Goal: Information Seeking & Learning: Learn about a topic

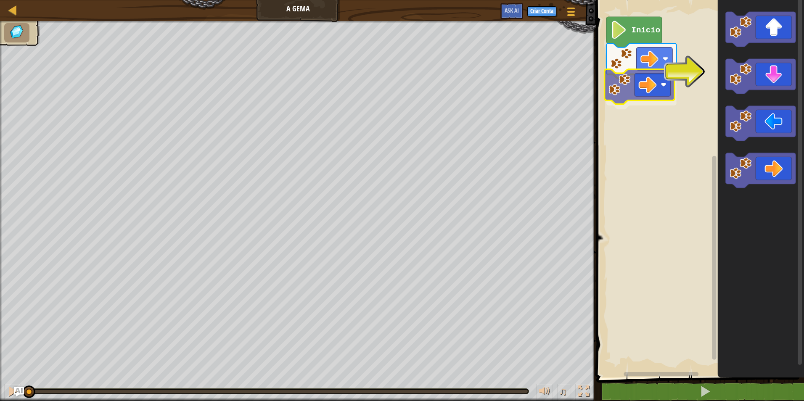
click at [635, 93] on div "Início" at bounding box center [699, 187] width 210 height 382
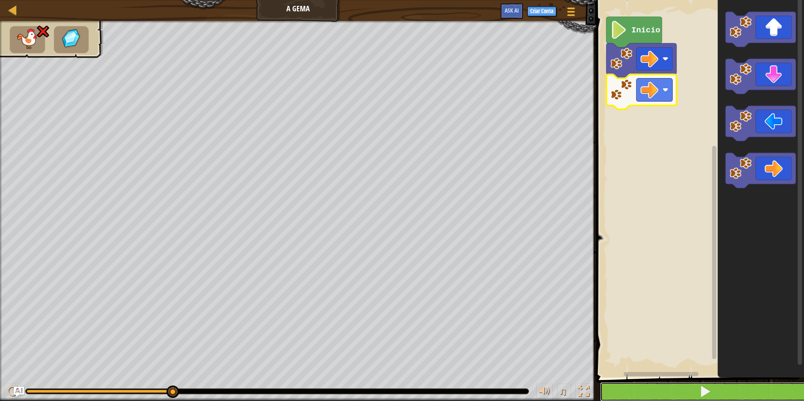
click at [677, 391] on button at bounding box center [705, 391] width 210 height 19
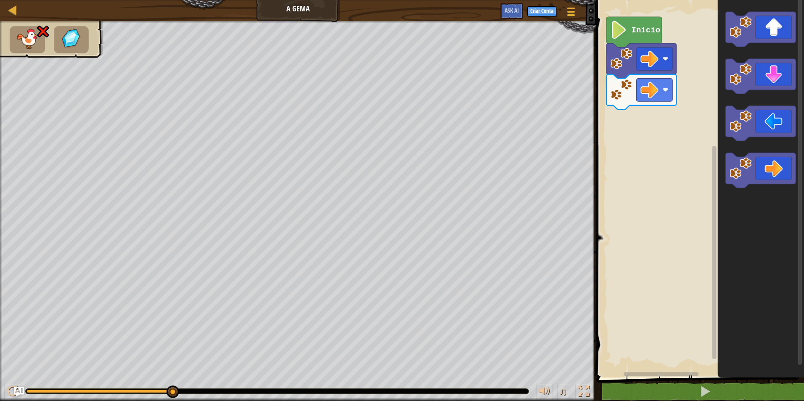
click at [552, 90] on div "Mapa A Gema Menu do Jogo Criar Conta Ask AI 1 ההההההההההההההההההההההההההההההההה…" at bounding box center [402, 200] width 804 height 401
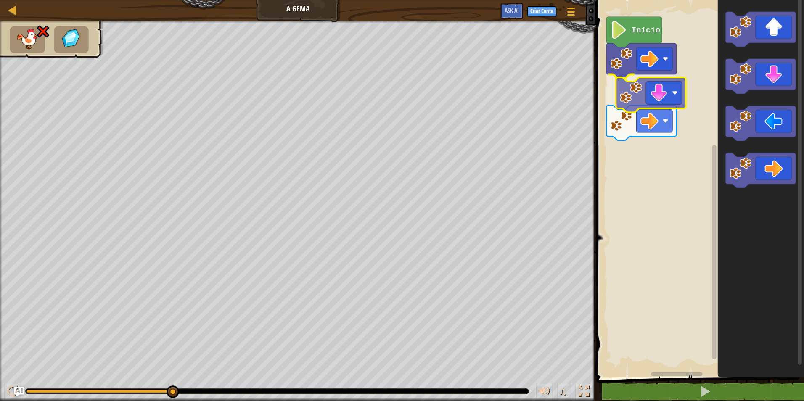
click at [653, 102] on div "Início" at bounding box center [699, 187] width 210 height 382
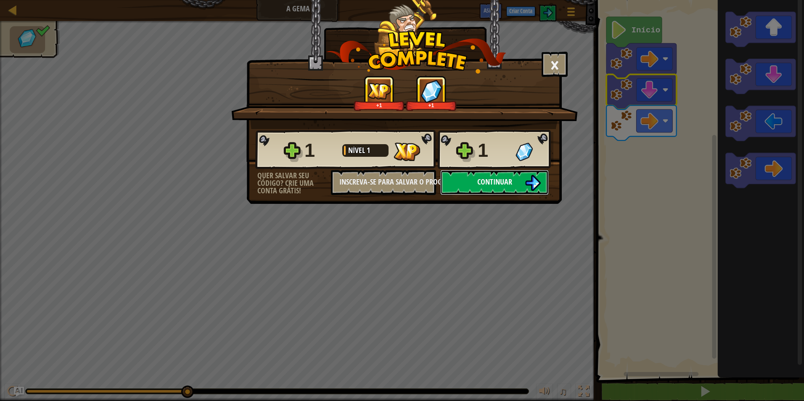
click at [500, 171] on button "Continuar" at bounding box center [494, 182] width 109 height 25
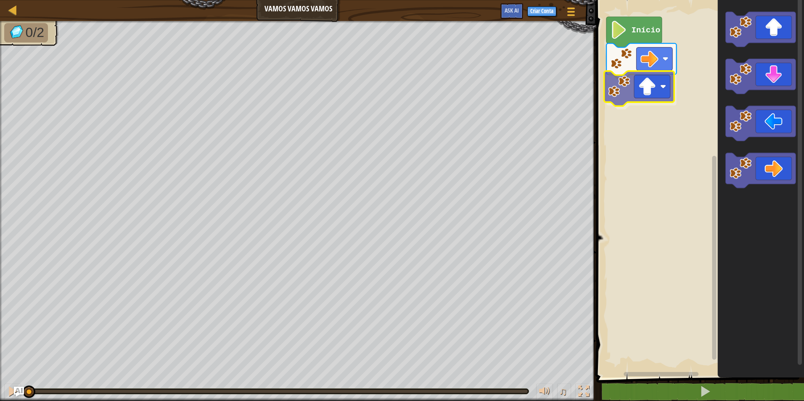
click at [656, 96] on div "Início" at bounding box center [699, 187] width 210 height 382
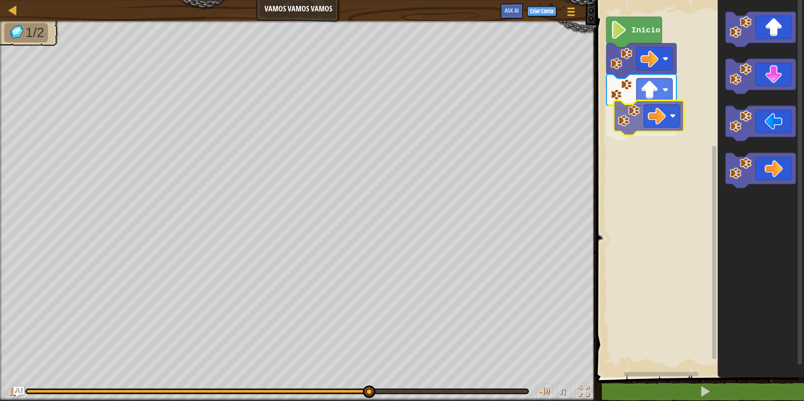
click at [643, 111] on div "Início" at bounding box center [699, 187] width 210 height 382
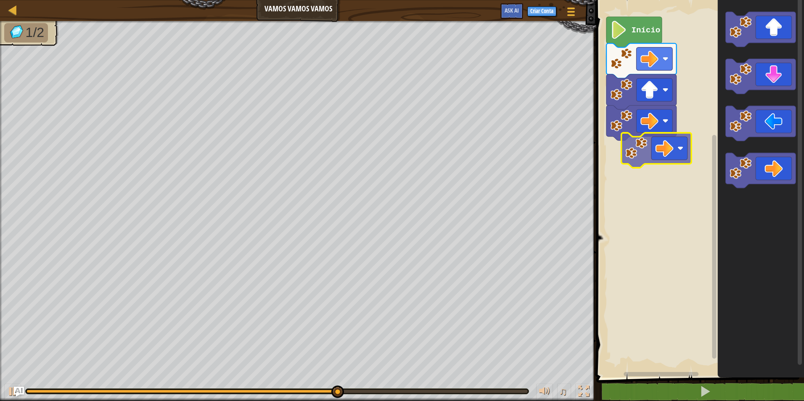
click at [585, 130] on div "Mapa Vamos Vamos Vamos Menu do Jogo Criar Conta Ask AI 1 הההההההההההההההההההההה…" at bounding box center [402, 200] width 804 height 401
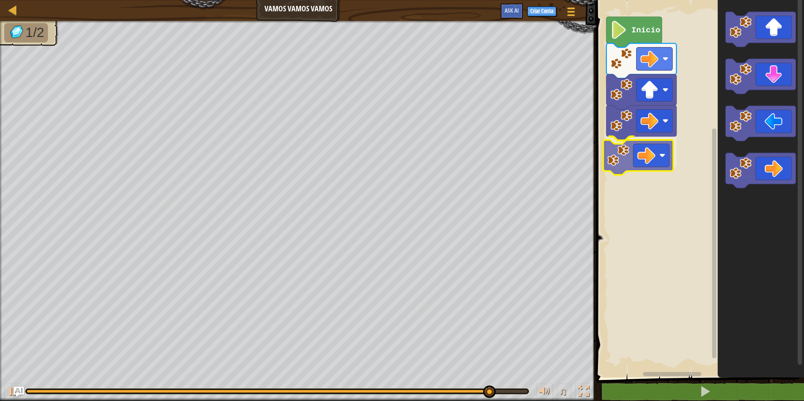
click at [625, 157] on div "Início" at bounding box center [699, 187] width 210 height 382
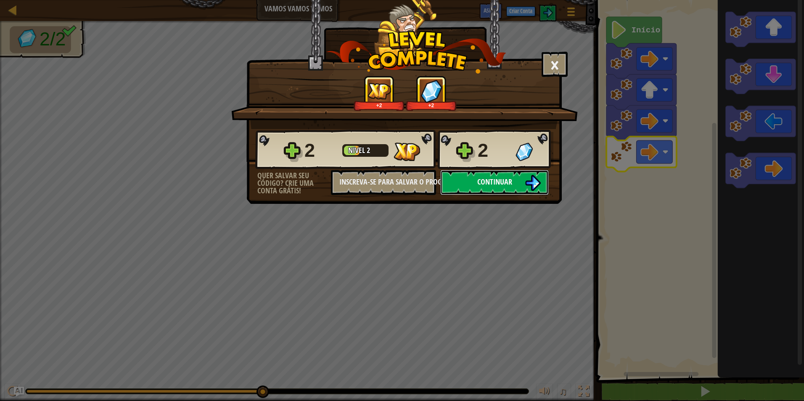
click at [511, 180] on span "Continuar" at bounding box center [495, 182] width 35 height 11
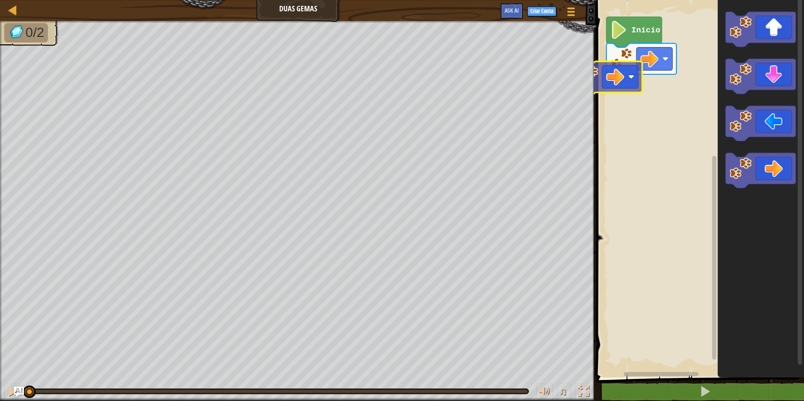
click at [580, 75] on div "Mapa Duas Gemas Menu do Jogo Criar Conta Ask AI 1 ההההההההההההההההההההההההההההה…" at bounding box center [402, 200] width 804 height 401
click at [804, 0] on html "Mapa Duas Gemas Menu do Jogo Criar Conta Ask AI 1 ההההההההההההההההההההההההההההה…" at bounding box center [402, 0] width 804 height 0
click at [661, 86] on div "Início" at bounding box center [699, 187] width 210 height 382
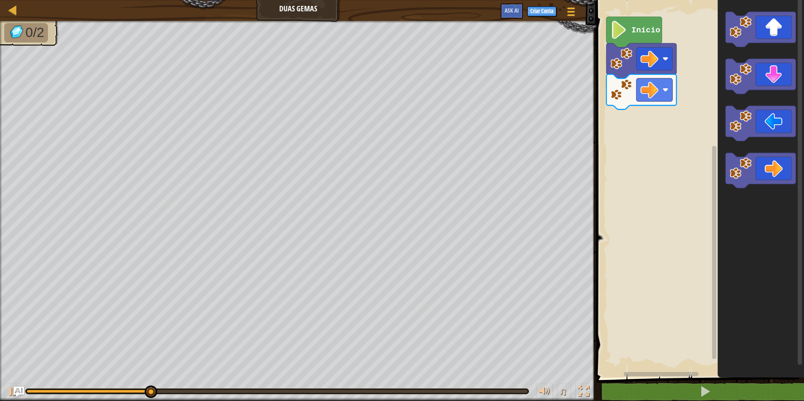
click at [697, 101] on div "Início" at bounding box center [699, 187] width 210 height 382
click at [746, 29] on image "Espaço de trabalho do Blockly" at bounding box center [741, 27] width 22 height 22
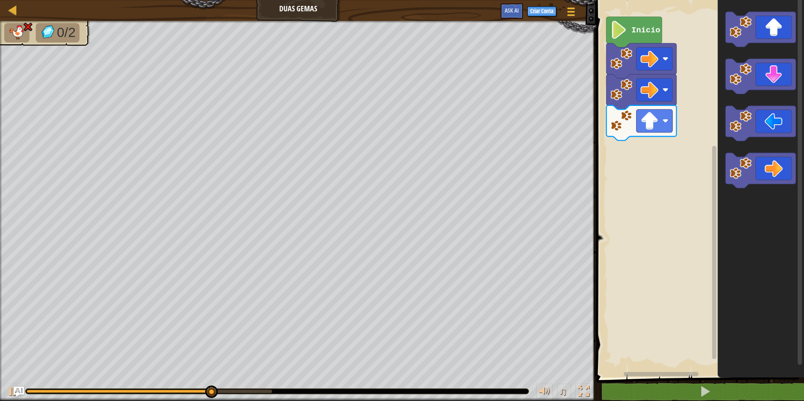
click at [753, 35] on icon "Espaço de trabalho do Blockly" at bounding box center [761, 29] width 70 height 35
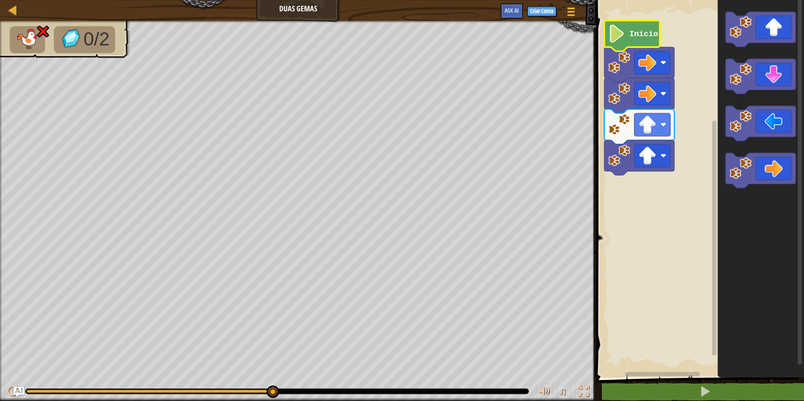
click at [644, 35] on text "Início" at bounding box center [644, 33] width 29 height 9
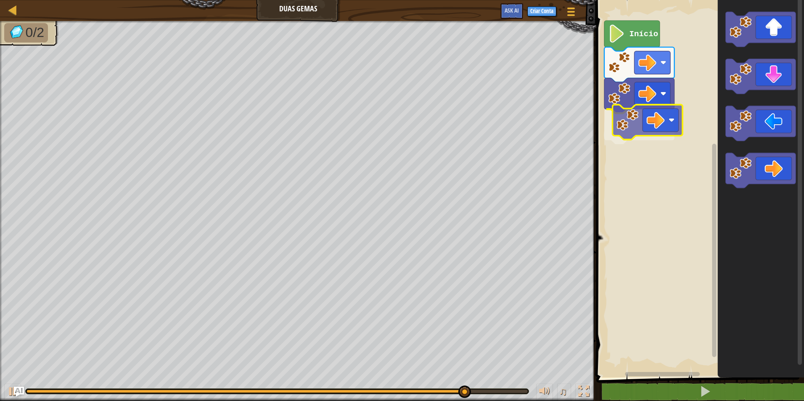
click at [660, 127] on div "Início" at bounding box center [699, 187] width 210 height 382
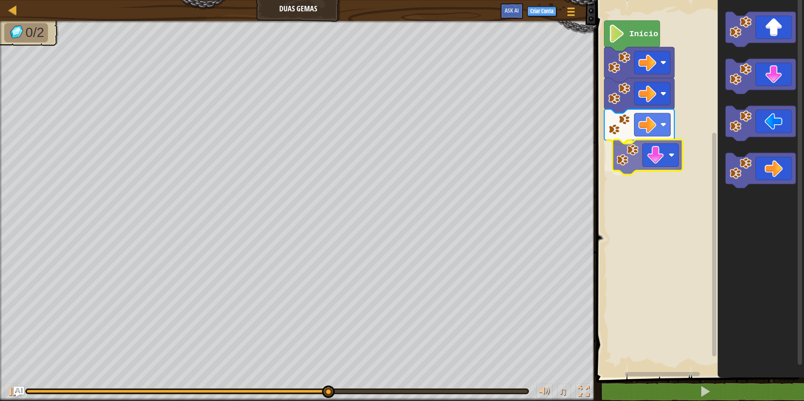
click at [637, 162] on div "Início" at bounding box center [699, 187] width 210 height 382
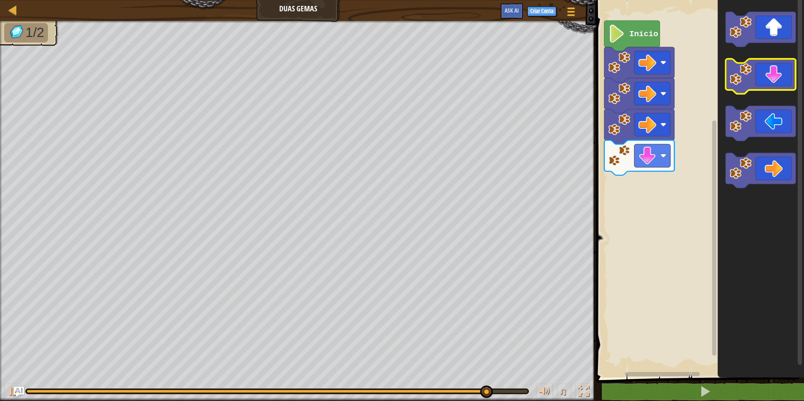
click at [737, 80] on g "Espaço de trabalho do Blockly" at bounding box center [761, 100] width 70 height 176
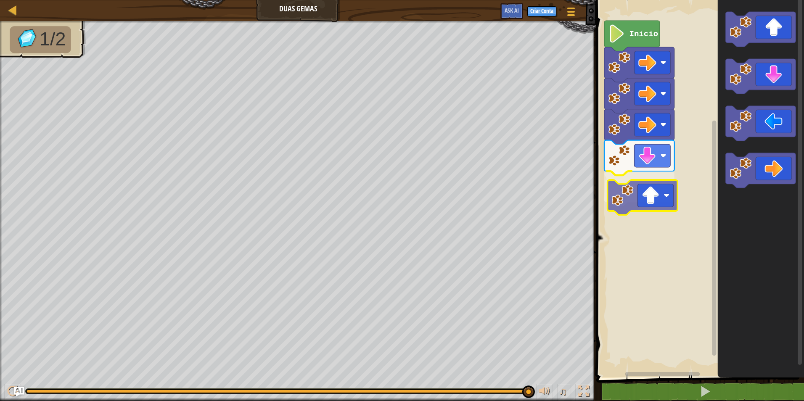
click at [630, 199] on div "Início" at bounding box center [699, 187] width 210 height 382
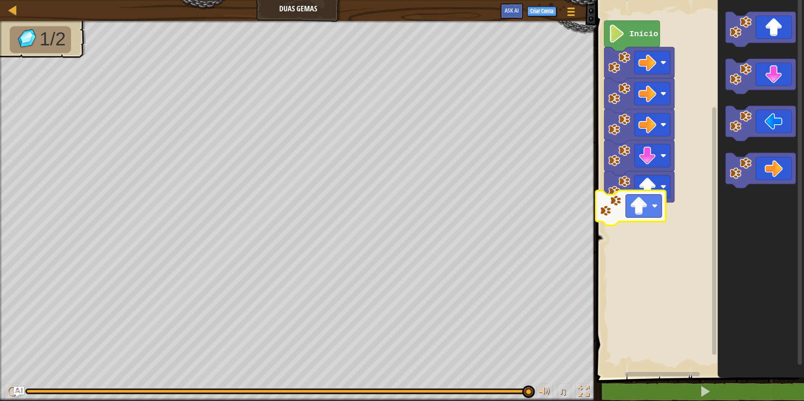
click at [618, 214] on div "Início" at bounding box center [699, 187] width 210 height 382
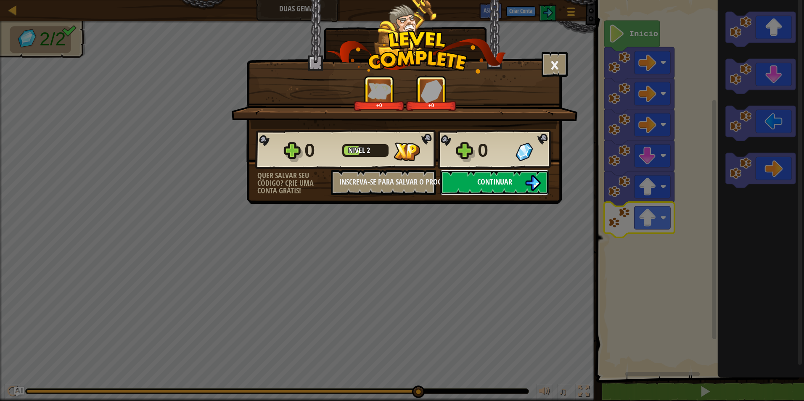
click at [501, 179] on span "Continuar" at bounding box center [495, 182] width 35 height 11
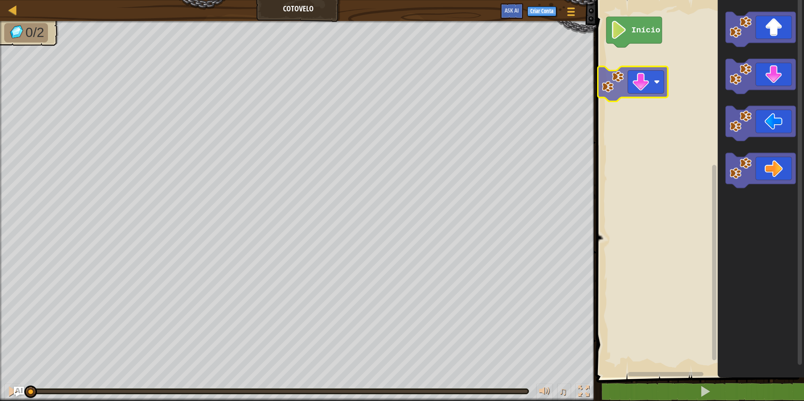
click at [641, 84] on div "Início" at bounding box center [699, 187] width 210 height 382
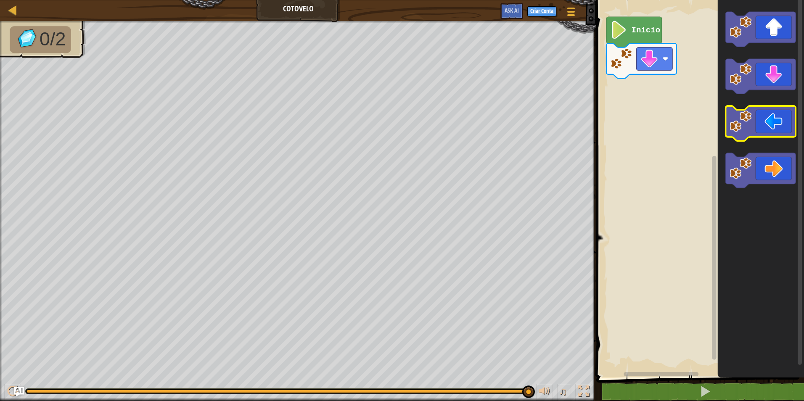
click at [741, 113] on g "Espaço de trabalho do Blockly" at bounding box center [761, 100] width 70 height 176
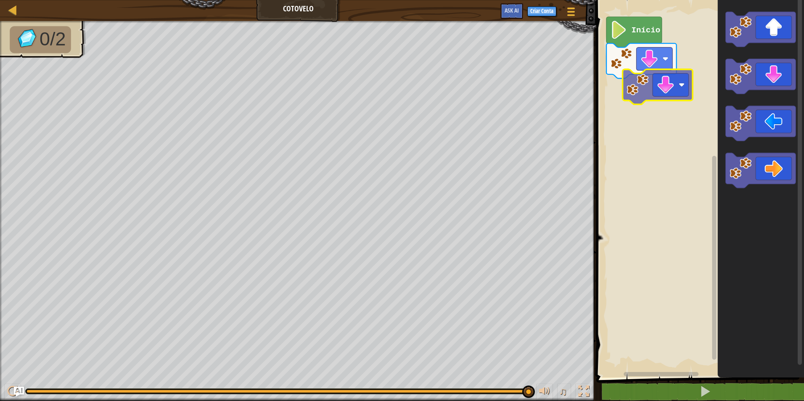
click at [651, 79] on div "Início" at bounding box center [699, 187] width 210 height 382
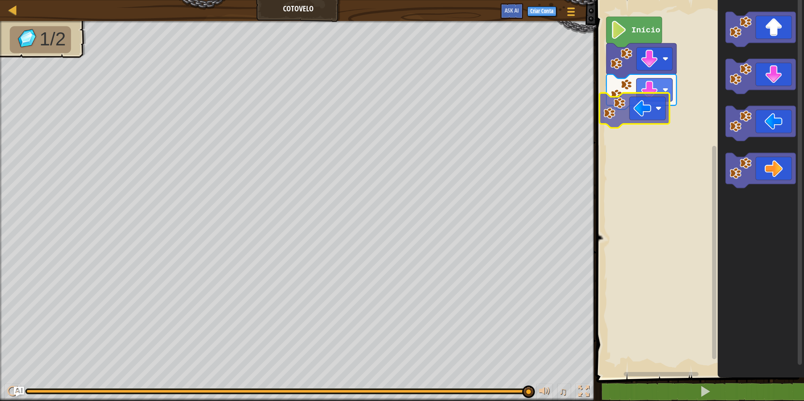
click at [632, 103] on div "Início" at bounding box center [699, 187] width 210 height 382
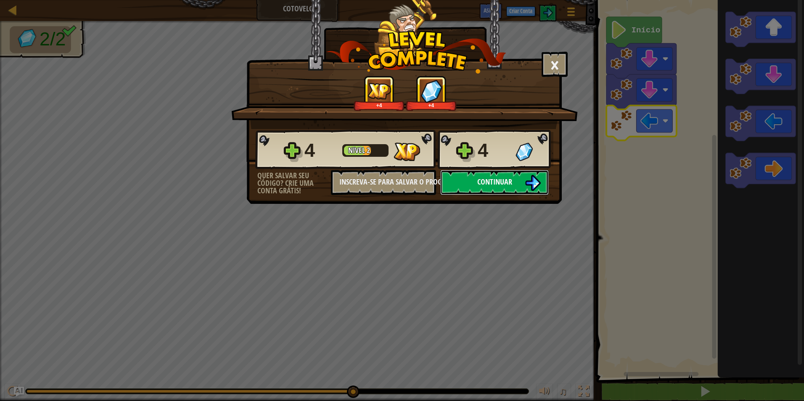
click at [489, 180] on span "Continuar" at bounding box center [495, 182] width 35 height 11
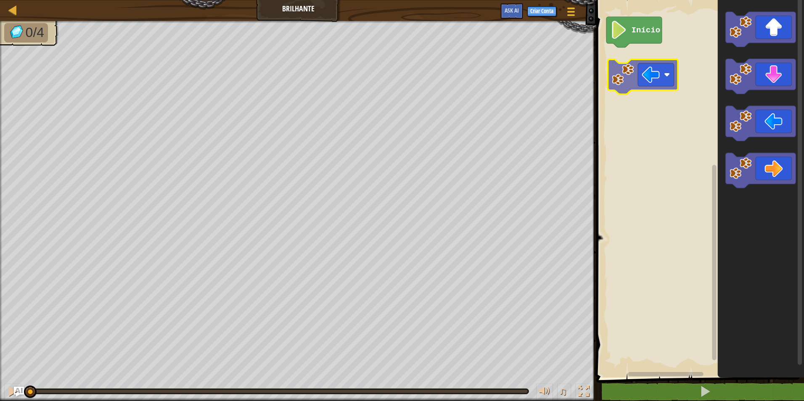
click at [648, 85] on div "Início" at bounding box center [699, 187] width 210 height 382
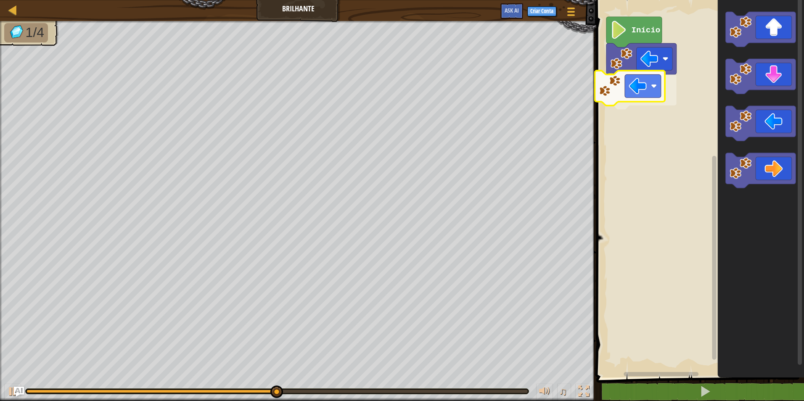
click at [645, 98] on div "Início" at bounding box center [699, 187] width 210 height 382
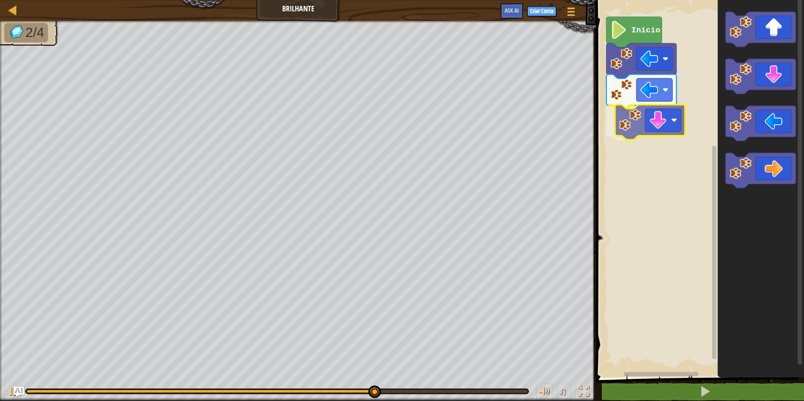
click at [661, 130] on div "Início" at bounding box center [699, 187] width 210 height 382
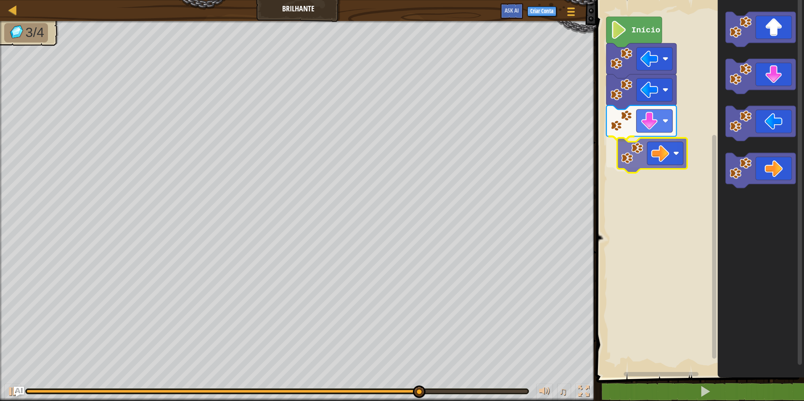
click at [668, 145] on div "Início" at bounding box center [699, 187] width 210 height 382
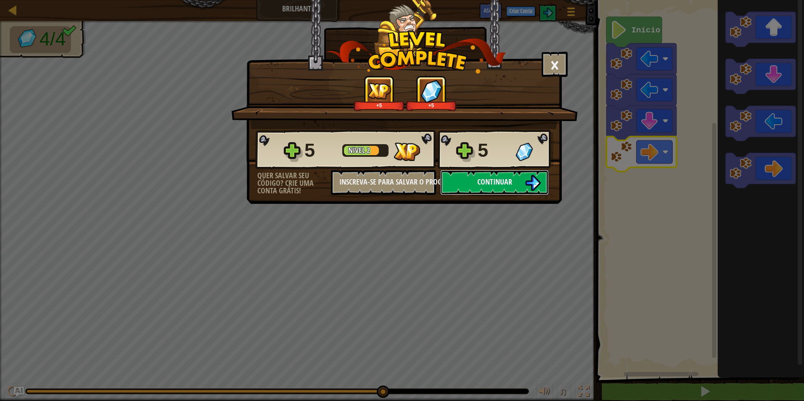
click at [517, 180] on button "Continuar" at bounding box center [494, 182] width 109 height 25
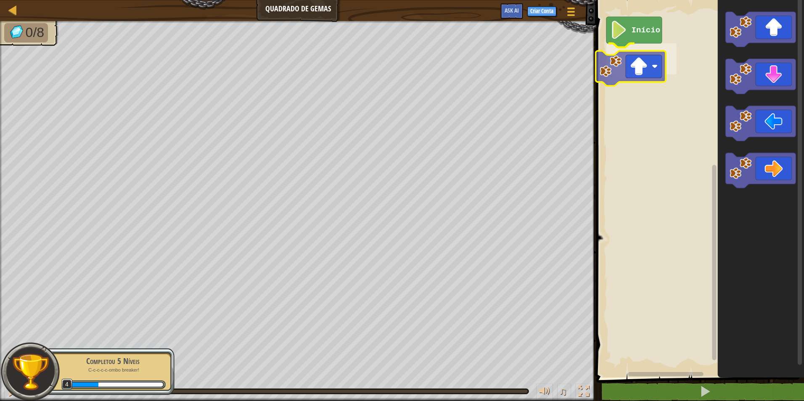
click at [648, 63] on div "Início" at bounding box center [699, 187] width 210 height 382
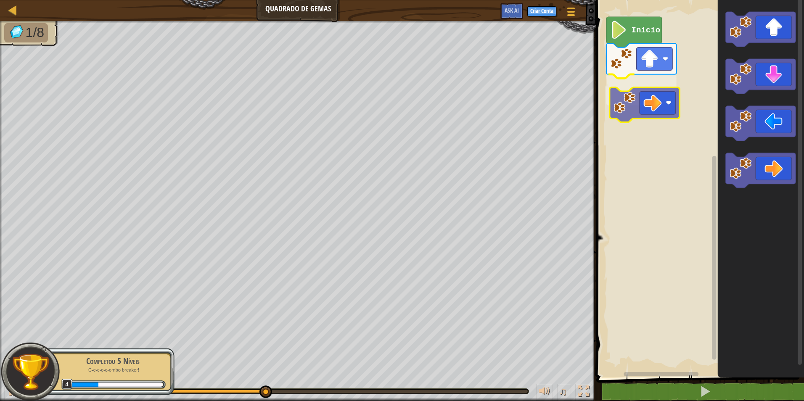
click at [626, 88] on div "Início" at bounding box center [699, 187] width 210 height 382
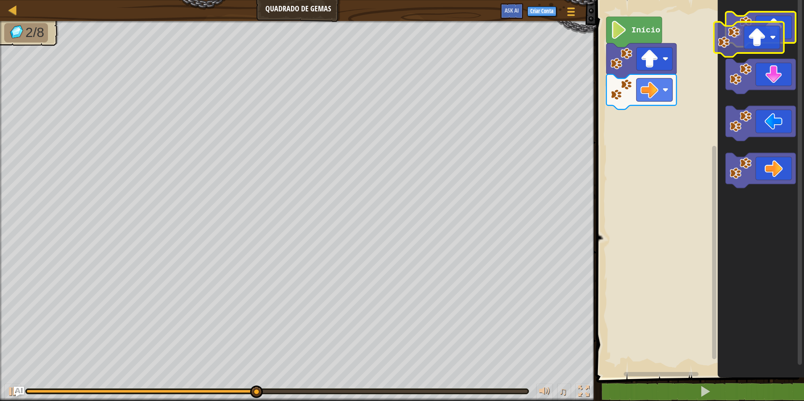
click at [764, 35] on icon "Espaço de trabalho do Blockly" at bounding box center [761, 29] width 70 height 35
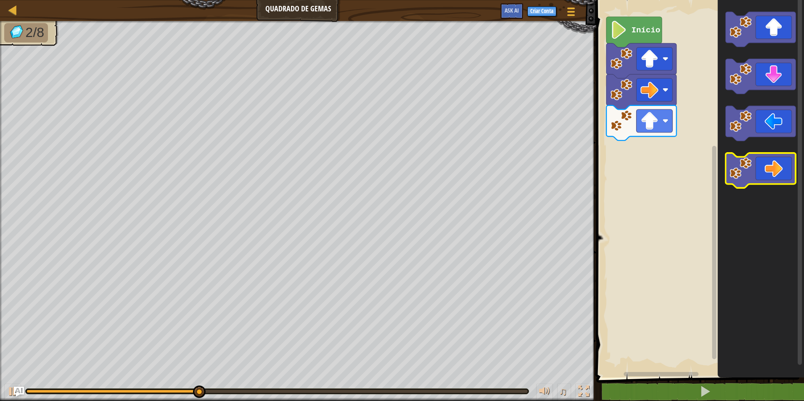
click at [754, 171] on icon "Espaço de trabalho do Blockly" at bounding box center [761, 170] width 70 height 35
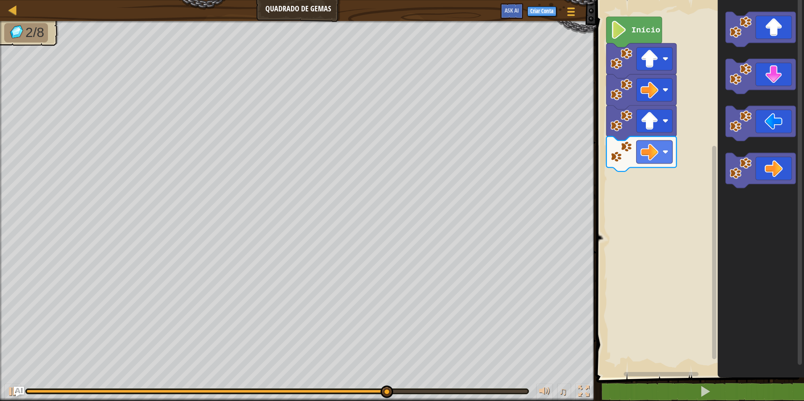
click at [702, 164] on div "Início" at bounding box center [699, 187] width 210 height 382
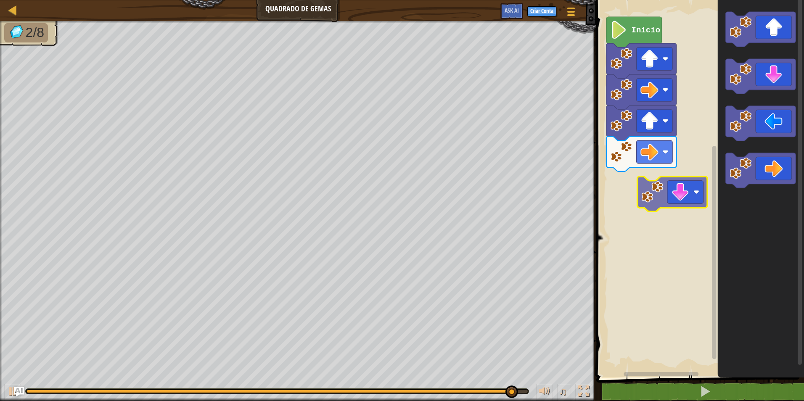
click at [647, 172] on div "Início" at bounding box center [699, 187] width 210 height 382
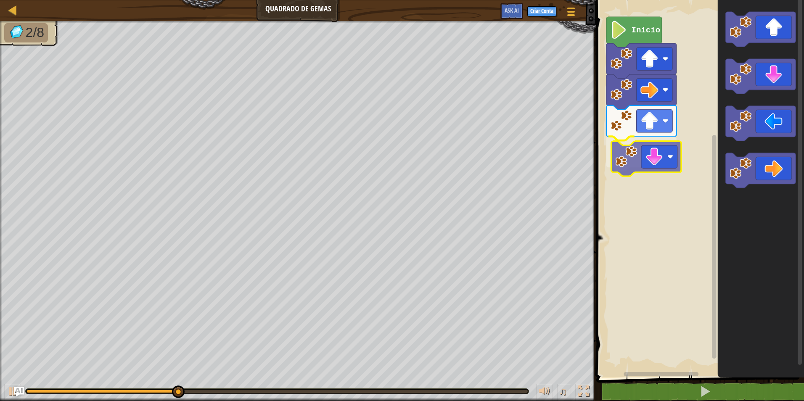
click at [645, 159] on div "Início" at bounding box center [699, 187] width 210 height 382
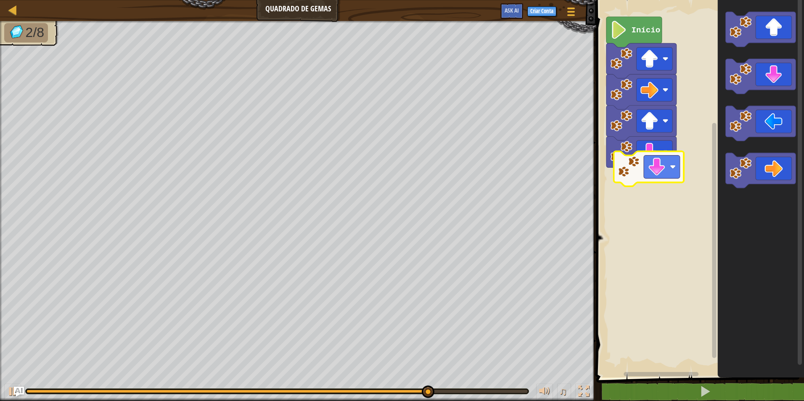
click at [639, 178] on div "Início" at bounding box center [699, 187] width 210 height 382
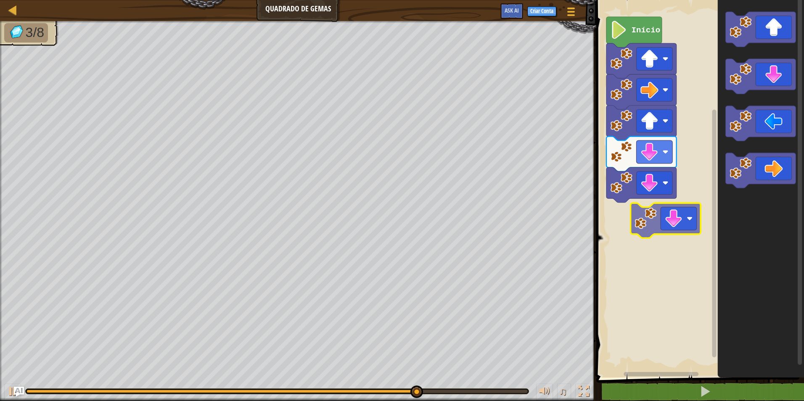
click at [670, 214] on div "Início" at bounding box center [699, 187] width 210 height 382
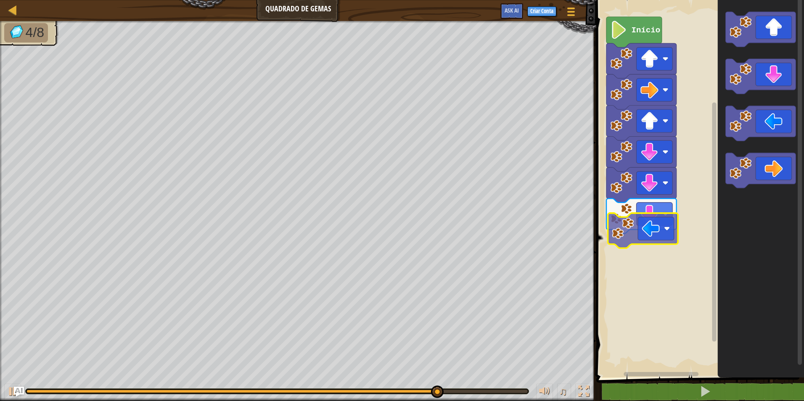
click at [660, 236] on div "Início" at bounding box center [699, 187] width 210 height 382
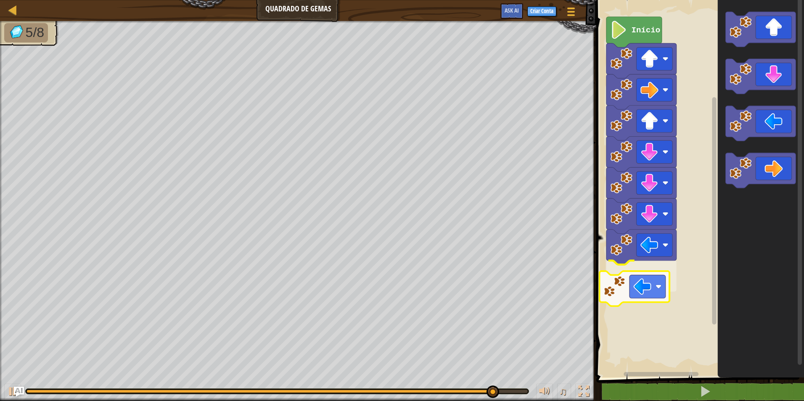
click at [629, 290] on div "Início" at bounding box center [699, 187] width 210 height 382
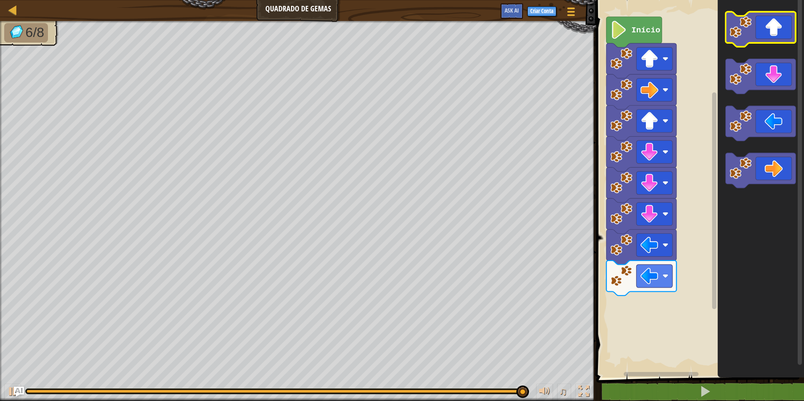
click at [766, 33] on icon "Espaço de trabalho do Blockly" at bounding box center [761, 29] width 70 height 35
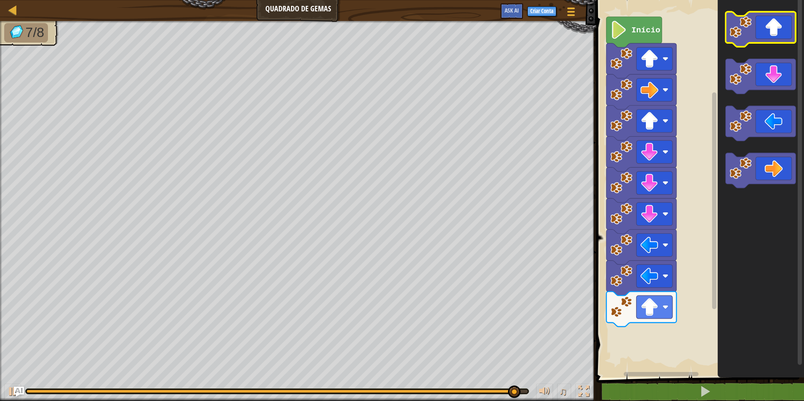
click at [763, 38] on icon "Espaço de trabalho do Blockly" at bounding box center [761, 29] width 70 height 35
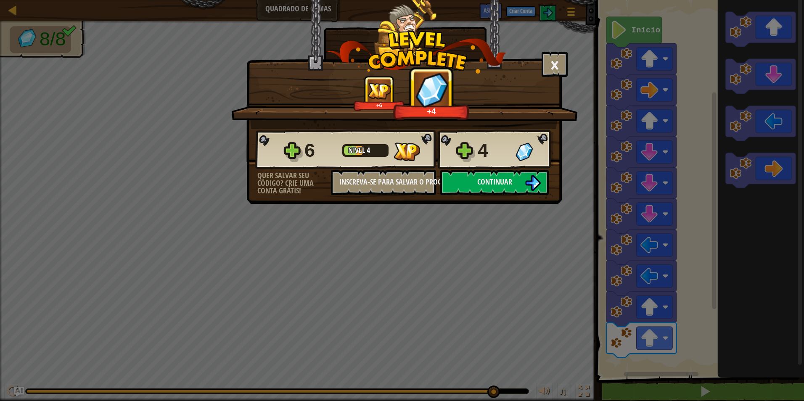
drag, startPoint x: 488, startPoint y: 179, endPoint x: 492, endPoint y: 156, distance: 23.5
click at [491, 165] on div "6 Nível 4 4 Quer salvar seu código? Crie uma conta grátis! Inscreva-se para sal…" at bounding box center [404, 162] width 315 height 66
click at [502, 175] on button "Continuar" at bounding box center [494, 182] width 109 height 25
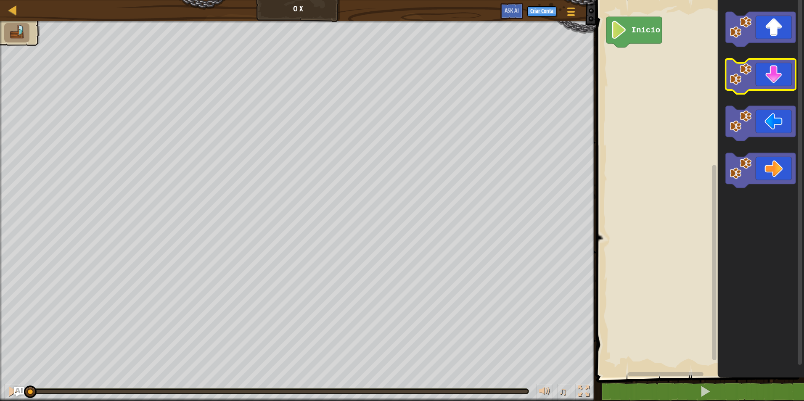
click at [740, 66] on g "Espaço de trabalho do Blockly" at bounding box center [761, 100] width 70 height 176
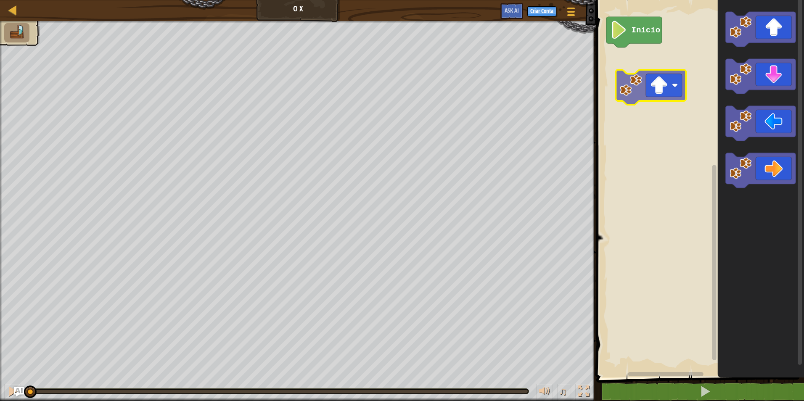
click at [640, 86] on div "Início" at bounding box center [699, 187] width 210 height 382
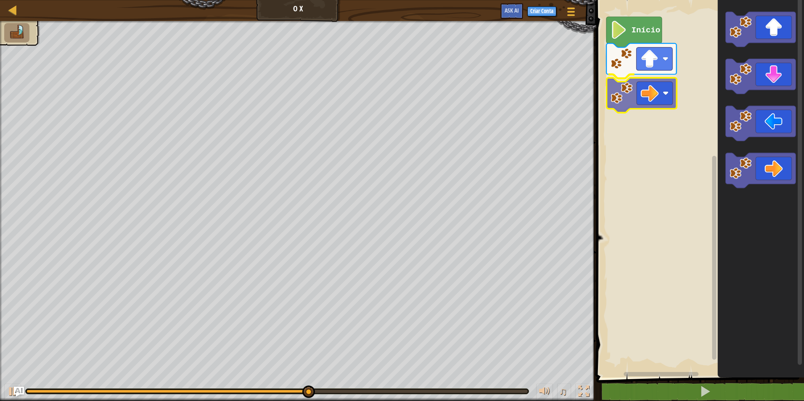
click at [652, 96] on div "Início" at bounding box center [699, 187] width 210 height 382
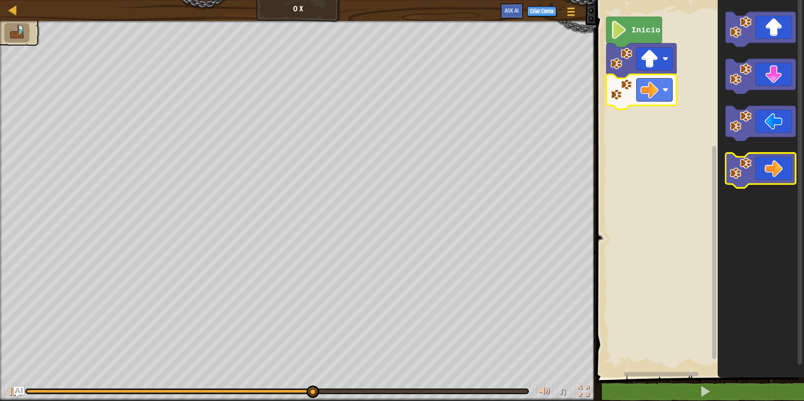
click at [740, 161] on div "Início" at bounding box center [699, 187] width 210 height 382
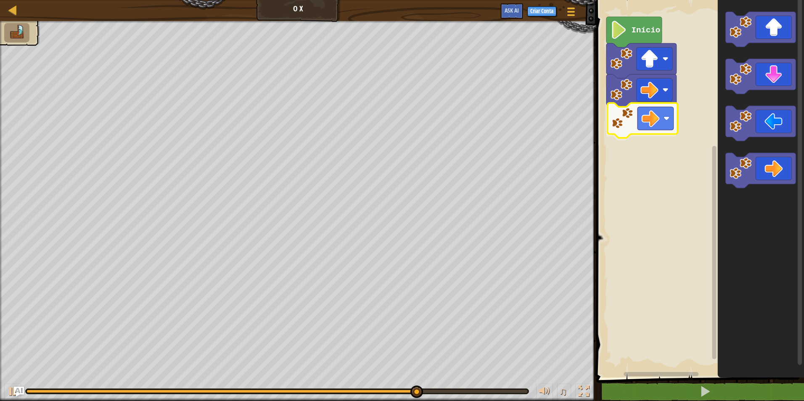
click at [632, 111] on div "Início" at bounding box center [699, 187] width 210 height 382
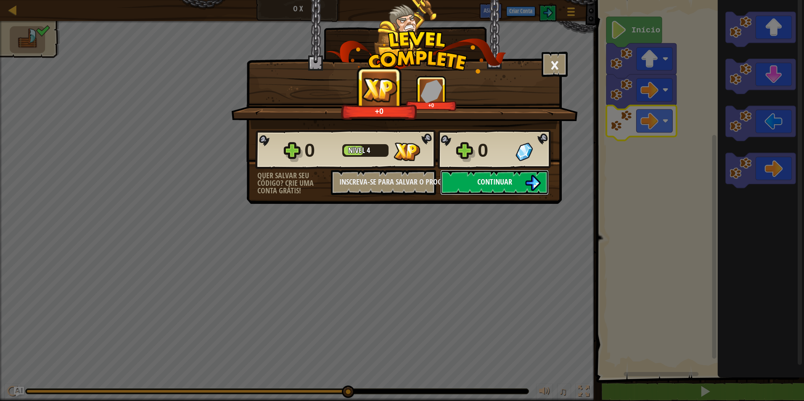
click at [542, 174] on button "Continuar" at bounding box center [494, 182] width 109 height 25
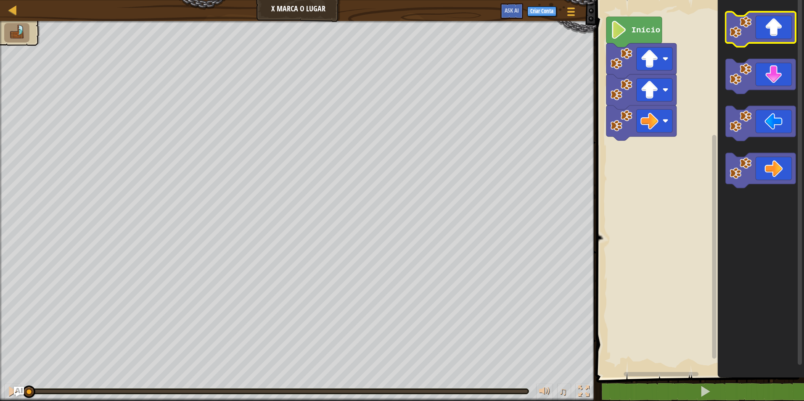
click at [741, 32] on image "Espaço de trabalho do Blockly" at bounding box center [741, 27] width 22 height 22
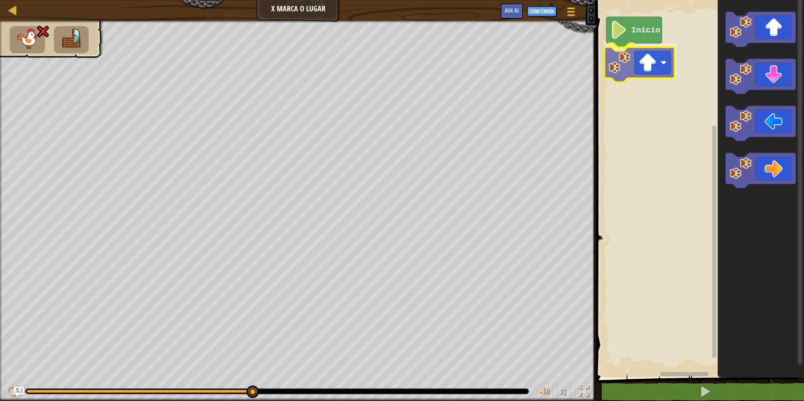
click at [643, 48] on div "Início" at bounding box center [699, 187] width 210 height 382
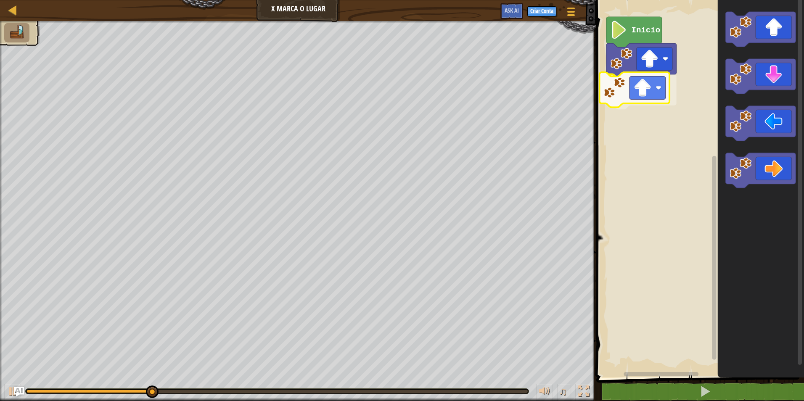
click at [631, 81] on div "Início" at bounding box center [699, 187] width 210 height 382
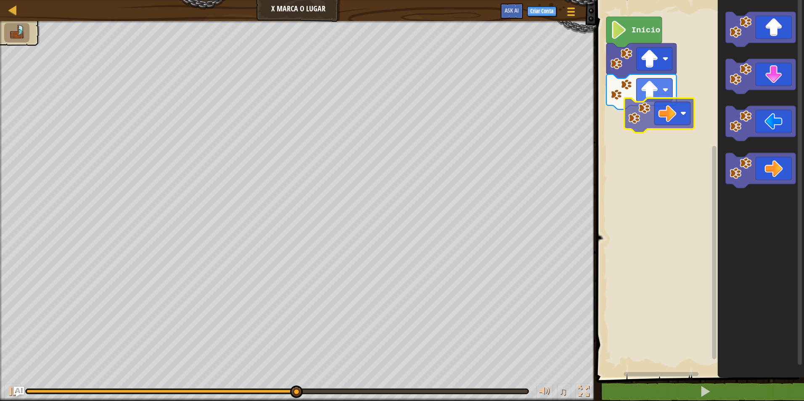
click at [671, 114] on div "Início" at bounding box center [699, 187] width 210 height 382
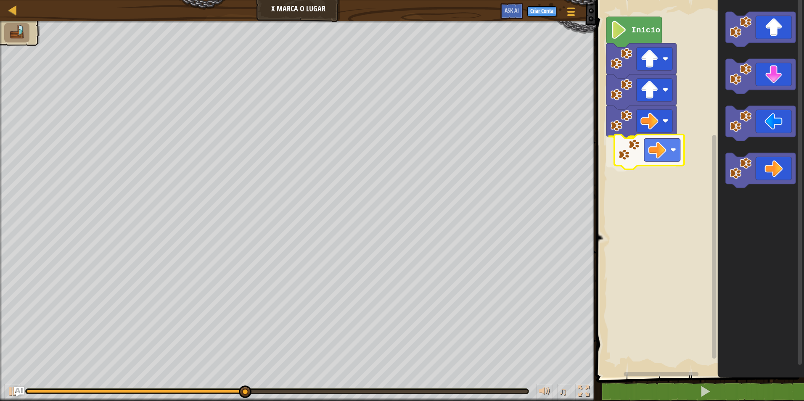
click at [657, 149] on div "Início" at bounding box center [699, 187] width 210 height 382
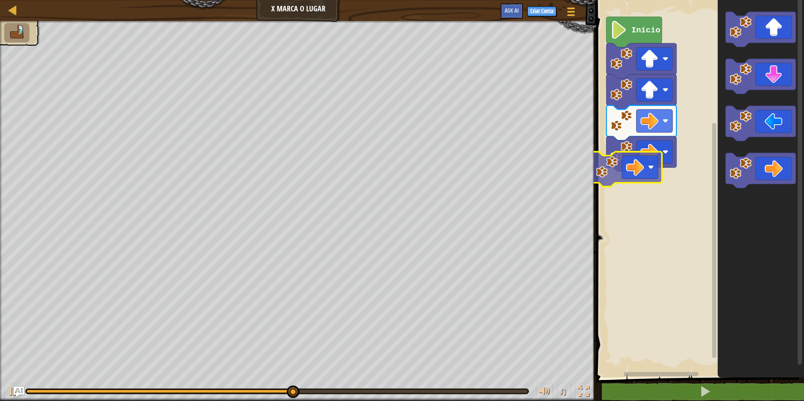
click at [628, 175] on div "Início" at bounding box center [699, 187] width 210 height 382
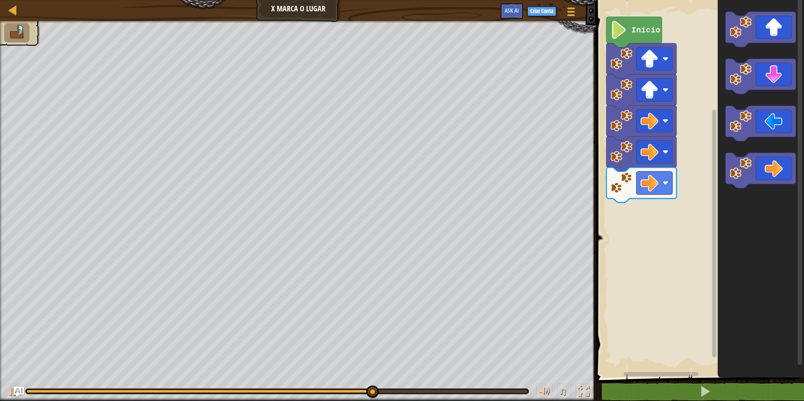
click at [690, 216] on div "Início" at bounding box center [699, 187] width 210 height 382
click at [735, 105] on icon "Espaço de trabalho do Blockly" at bounding box center [761, 187] width 86 height 382
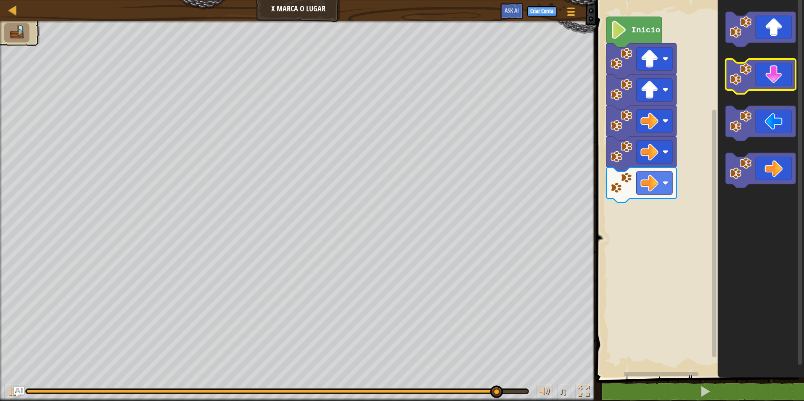
click at [741, 82] on image "Espaço de trabalho do Blockly" at bounding box center [741, 74] width 22 height 22
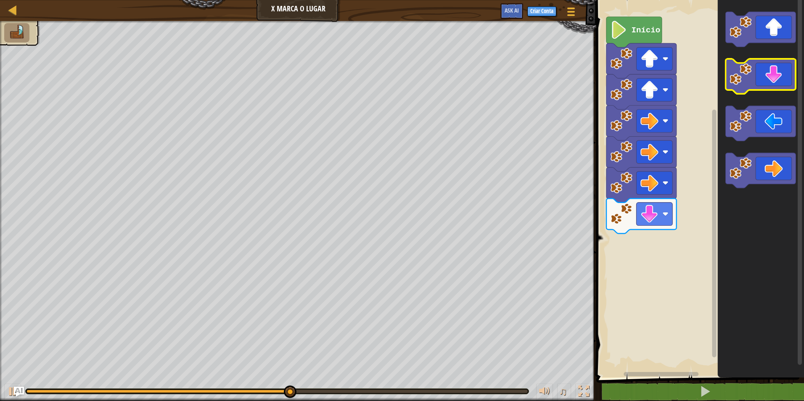
click at [752, 70] on image "Espaço de trabalho do Blockly" at bounding box center [741, 74] width 22 height 22
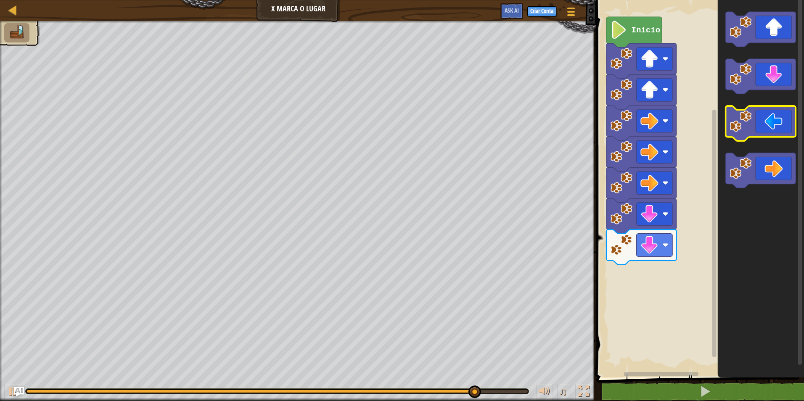
click at [769, 133] on icon "Espaço de trabalho do Blockly" at bounding box center [761, 123] width 70 height 35
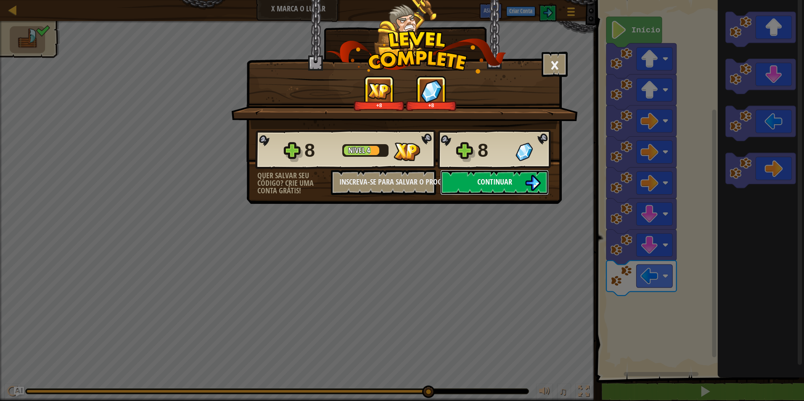
click at [511, 183] on span "Continuar" at bounding box center [495, 182] width 35 height 11
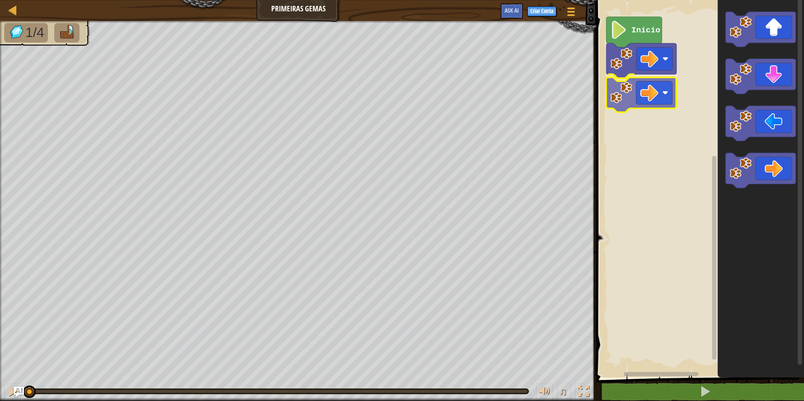
click at [621, 100] on div "Início" at bounding box center [699, 187] width 210 height 382
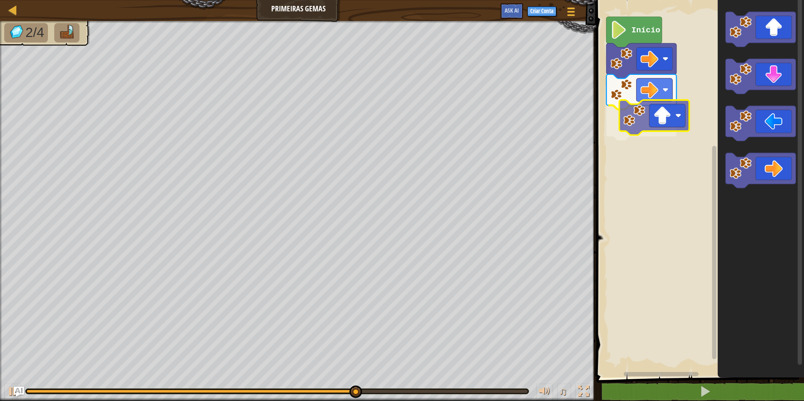
click at [647, 115] on div "Início" at bounding box center [699, 187] width 210 height 382
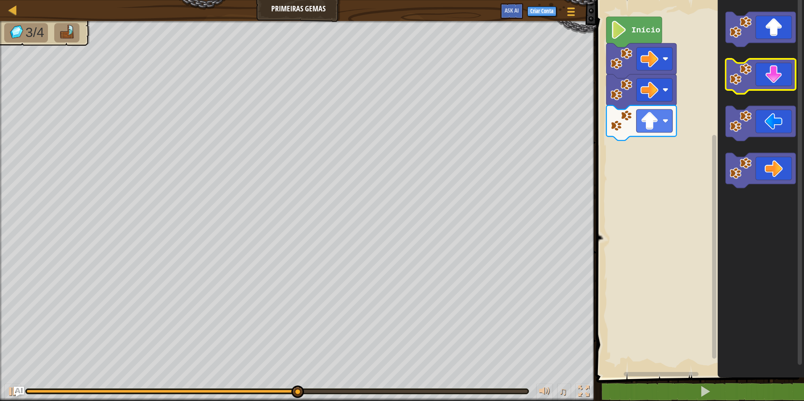
click at [769, 84] on icon "Espaço de trabalho do Blockly" at bounding box center [761, 76] width 70 height 35
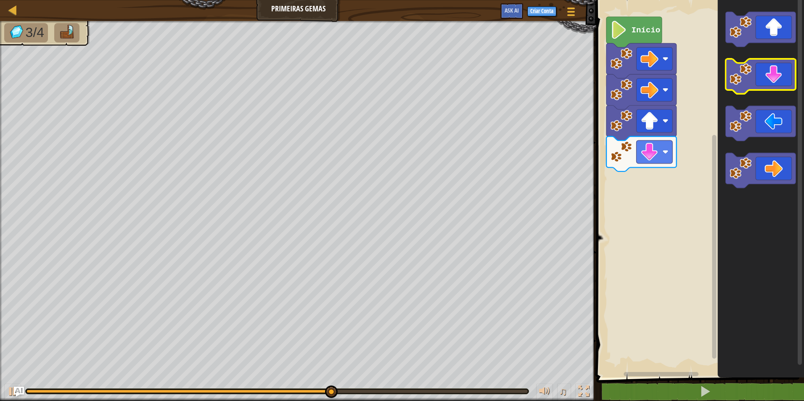
click at [769, 84] on icon "Espaço de trabalho do Blockly" at bounding box center [761, 76] width 70 height 35
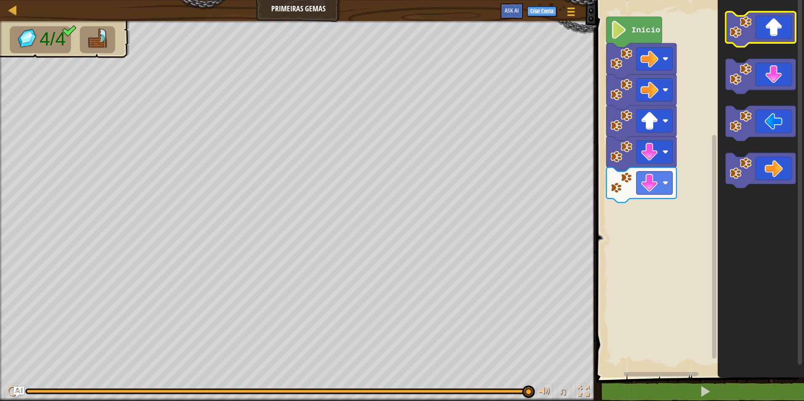
click at [778, 24] on icon "Espaço de trabalho do Blockly" at bounding box center [761, 29] width 70 height 35
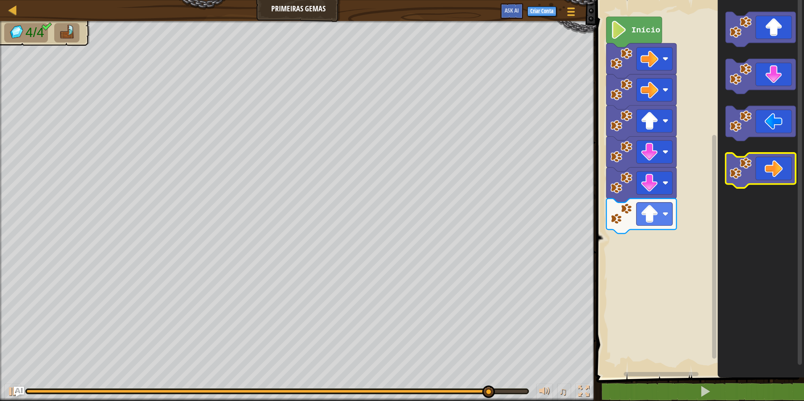
click at [793, 170] on icon "Espaço de trabalho do Blockly" at bounding box center [761, 170] width 70 height 35
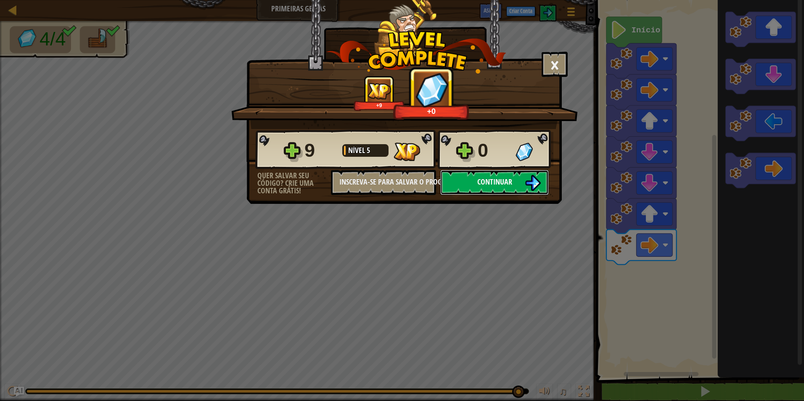
click at [524, 180] on button "Continuar" at bounding box center [494, 182] width 109 height 25
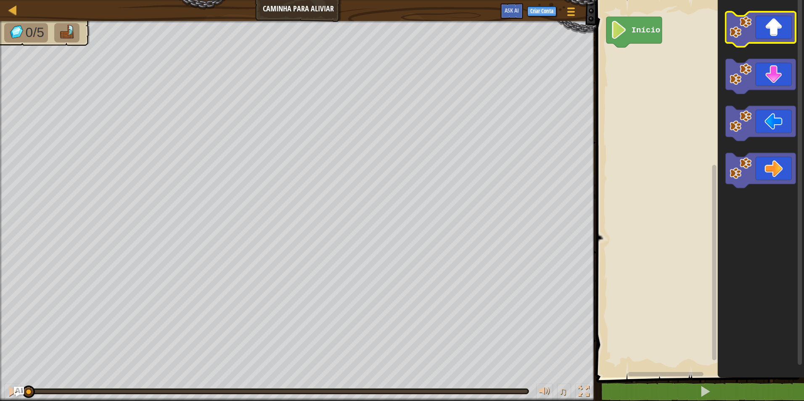
click at [745, 27] on image "Espaço de trabalho do Blockly" at bounding box center [741, 27] width 22 height 22
click at [759, 24] on icon "Espaço de trabalho do Blockly" at bounding box center [761, 29] width 70 height 35
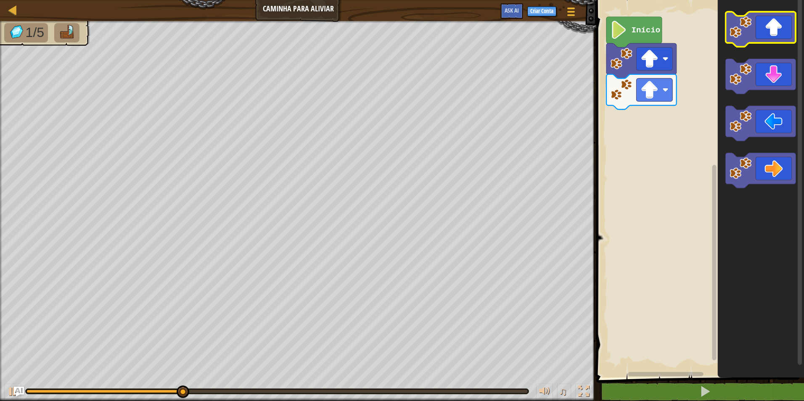
click at [761, 24] on icon "Espaço de trabalho do Blockly" at bounding box center [761, 29] width 70 height 35
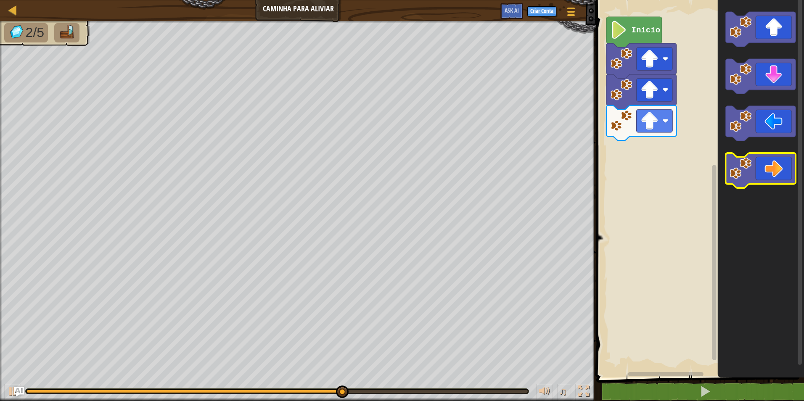
click at [779, 168] on icon "Espaço de trabalho do Blockly" at bounding box center [761, 170] width 70 height 35
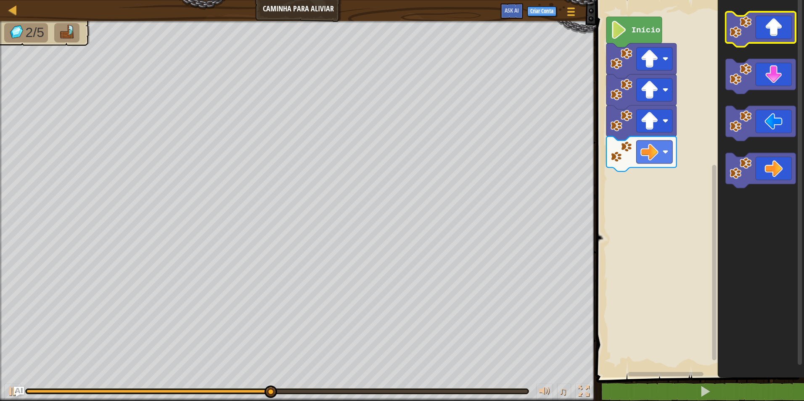
click at [772, 29] on icon "Espaço de trabalho do Blockly" at bounding box center [761, 29] width 70 height 35
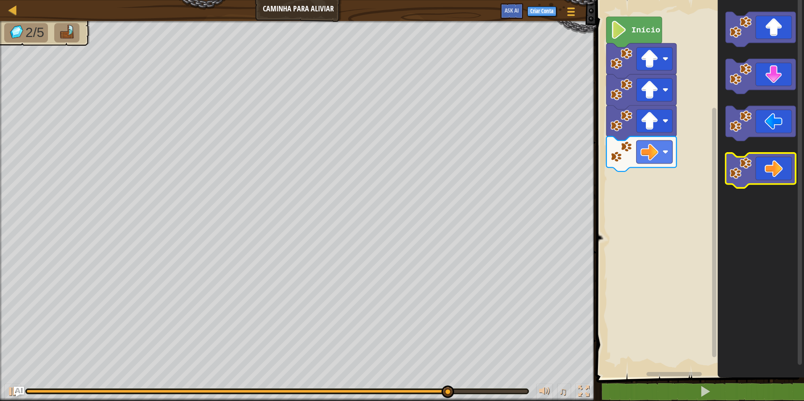
click at [772, 178] on icon "Espaço de trabalho do Blockly" at bounding box center [761, 170] width 70 height 35
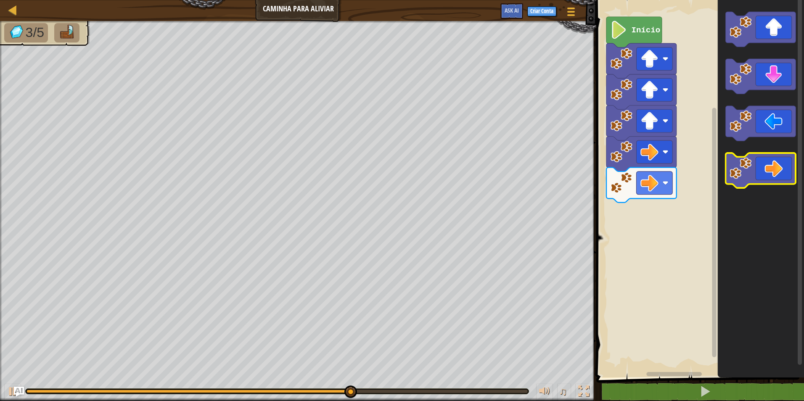
click at [753, 176] on icon "Espaço de trabalho do Blockly" at bounding box center [761, 170] width 70 height 35
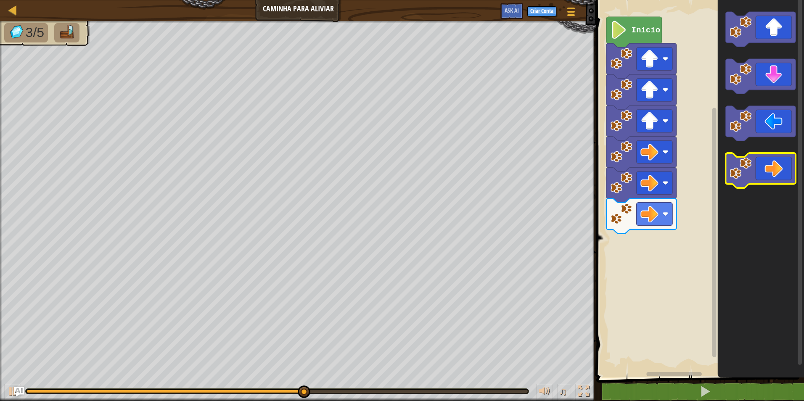
click at [753, 176] on icon "Espaço de trabalho do Blockly" at bounding box center [761, 170] width 70 height 35
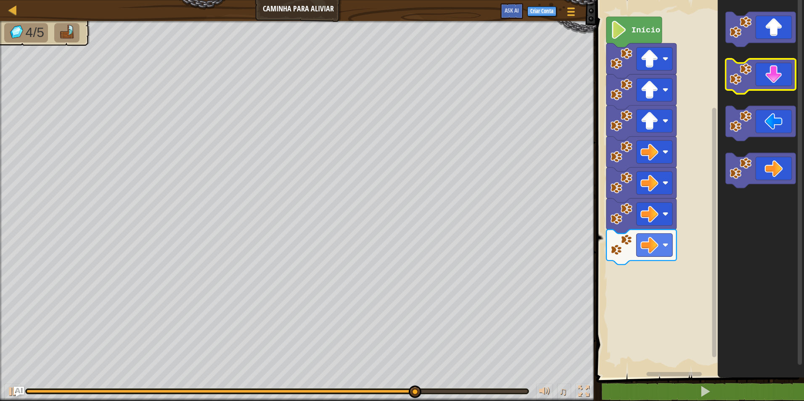
click at [762, 82] on icon "Espaço de trabalho do Blockly" at bounding box center [761, 76] width 70 height 35
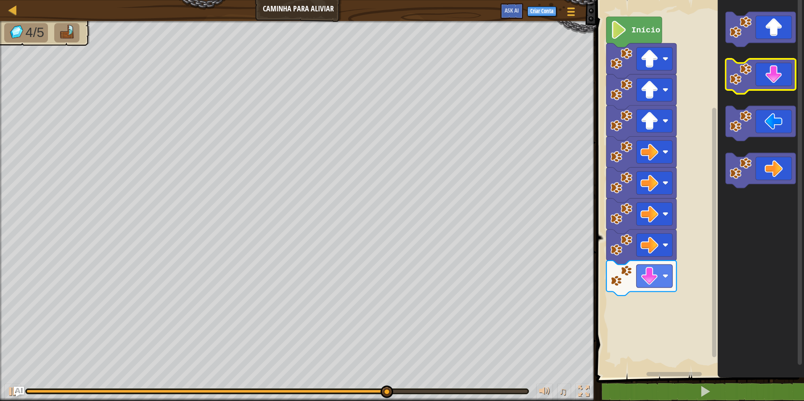
click at [767, 77] on icon "Espaço de trabalho do Blockly" at bounding box center [761, 76] width 70 height 35
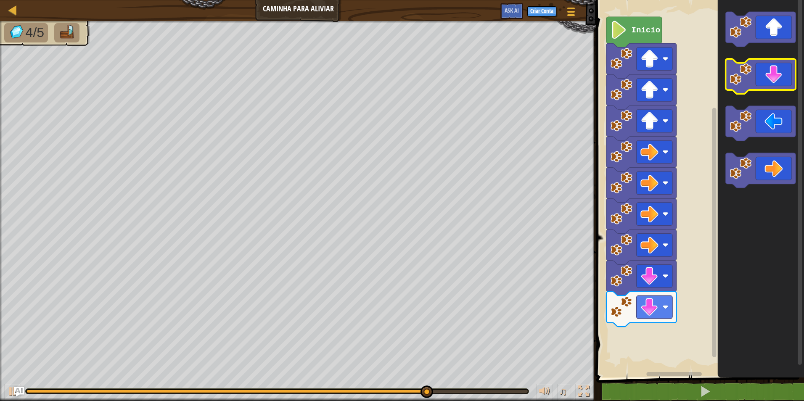
click at [767, 70] on icon "Espaço de trabalho do Blockly" at bounding box center [761, 76] width 70 height 35
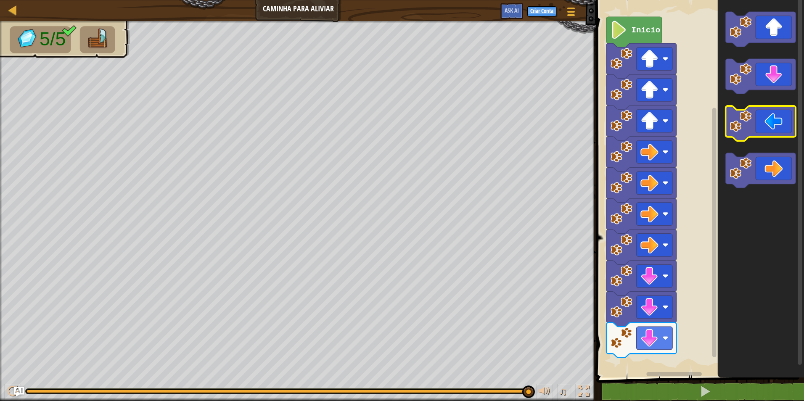
click at [759, 116] on icon "Espaço de trabalho do Blockly" at bounding box center [761, 123] width 70 height 35
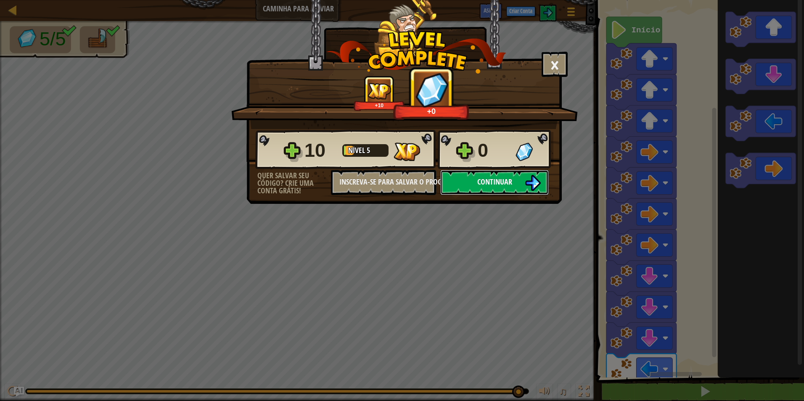
click at [524, 172] on button "Continuar" at bounding box center [494, 182] width 109 height 25
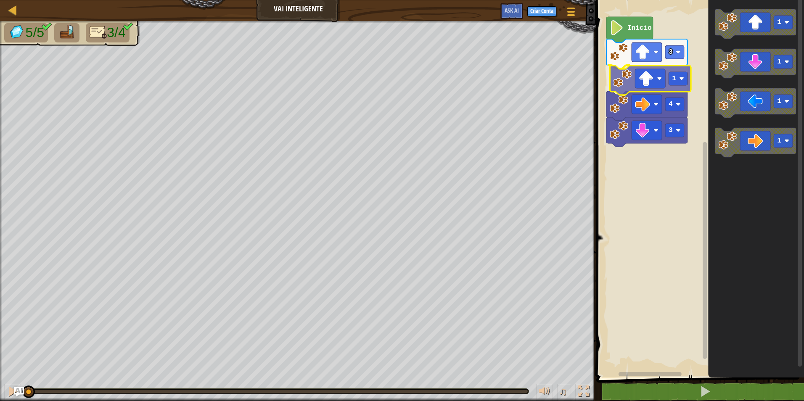
click at [650, 77] on div "3 1 3 4 Início 1 1 1 1 1" at bounding box center [699, 187] width 210 height 382
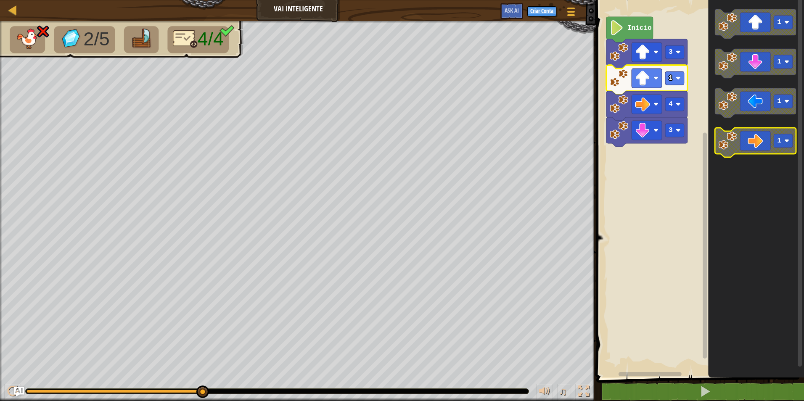
click at [743, 151] on icon "Espaço de trabalho do Blockly" at bounding box center [755, 142] width 81 height 29
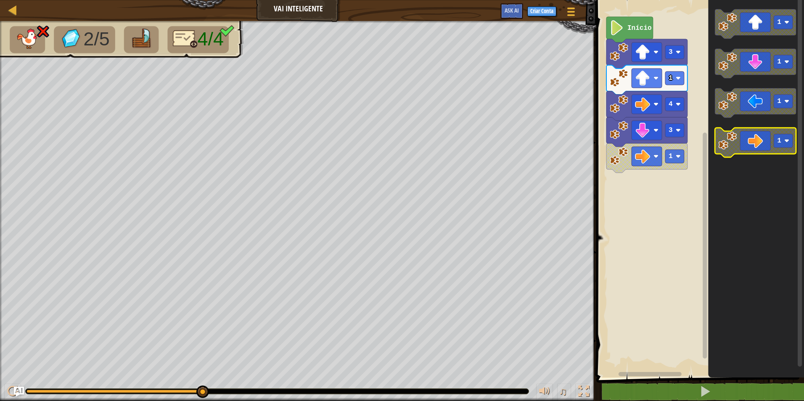
click at [754, 138] on icon "Espaço de trabalho do Blockly" at bounding box center [755, 142] width 81 height 29
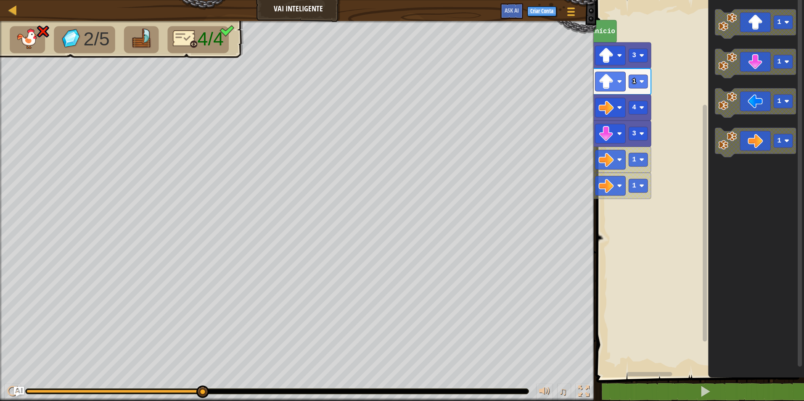
click at [462, 203] on div "Mapa Vai Inteligente Menu do Jogo Criar Conta Ask AI 1 הההההההההההההההההההההההה…" at bounding box center [402, 200] width 804 height 401
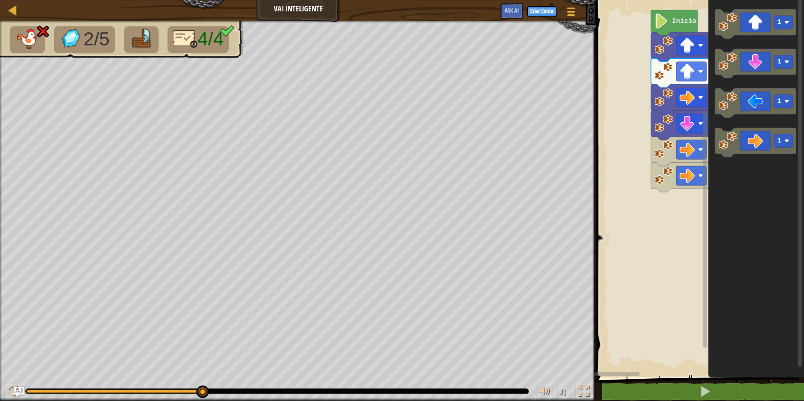
click at [139, 220] on div "Mapa Vai Inteligente Menu do Jogo Criar Conta Ask AI 1 הההההההההההההההההההההההה…" at bounding box center [402, 200] width 804 height 401
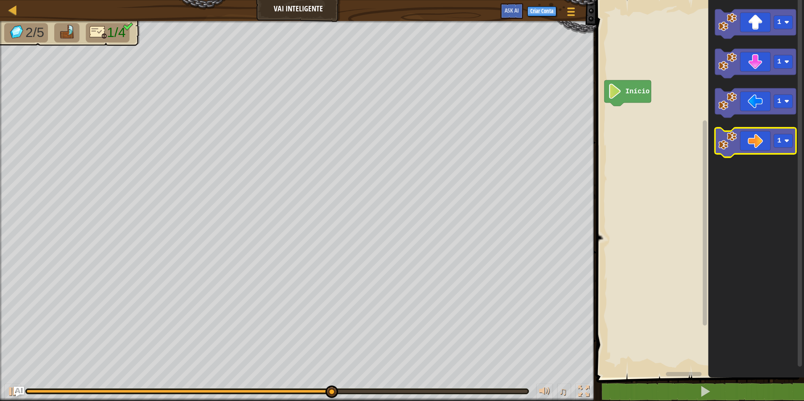
click at [761, 150] on icon "Espaço de trabalho do Blockly" at bounding box center [755, 142] width 81 height 29
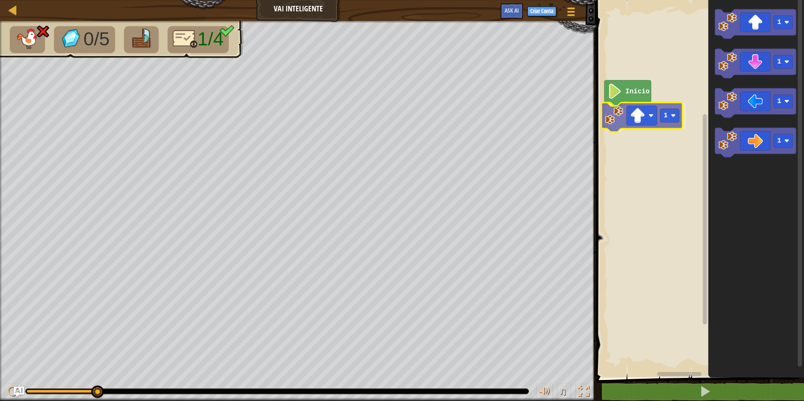
click at [652, 114] on div "Início 1 1 1 1 1 1" at bounding box center [699, 187] width 210 height 382
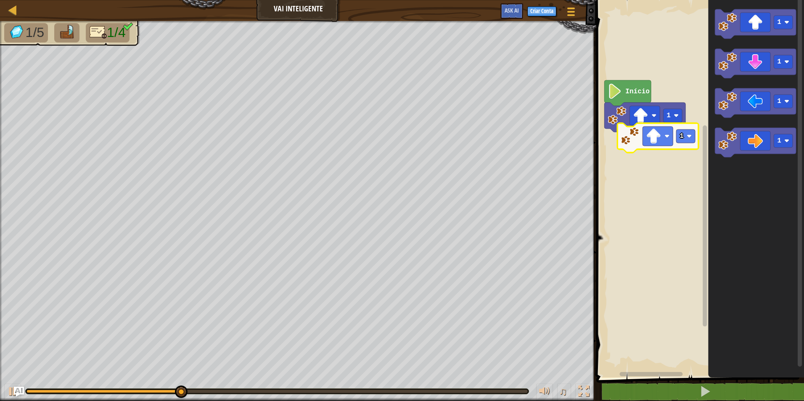
click at [647, 155] on div "Início 1 1 1 1 1 1" at bounding box center [699, 187] width 210 height 382
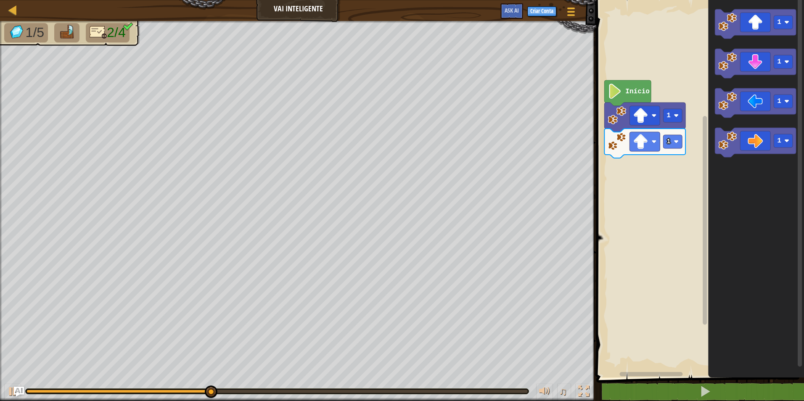
click at [707, 69] on div "Início 1 1 1 1 1 1" at bounding box center [699, 187] width 210 height 382
click at [742, 15] on icon "Espaço de trabalho do Blockly" at bounding box center [755, 23] width 81 height 29
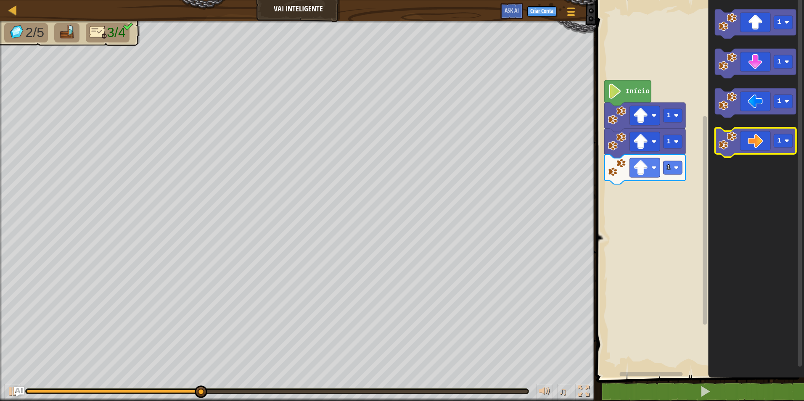
click at [747, 147] on icon "Espaço de trabalho do Blockly" at bounding box center [755, 142] width 81 height 29
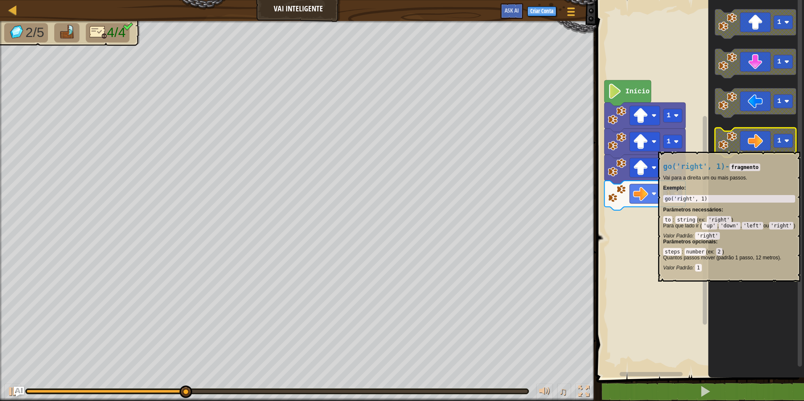
click at [748, 148] on icon "Espaço de trabalho do Blockly" at bounding box center [755, 142] width 81 height 29
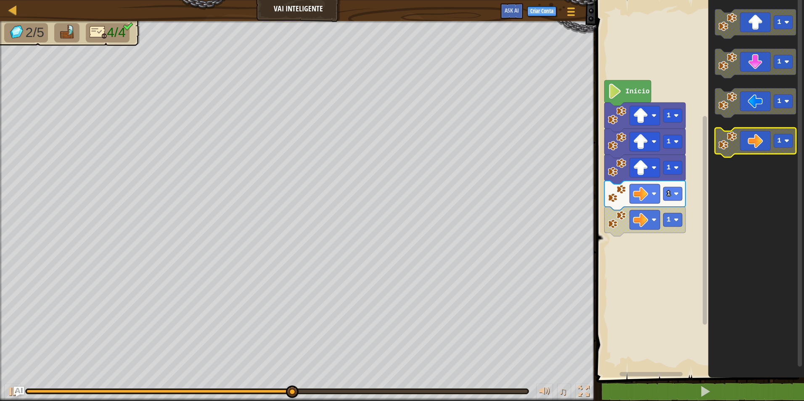
click at [753, 145] on icon "Espaço de trabalho do Blockly" at bounding box center [755, 142] width 81 height 29
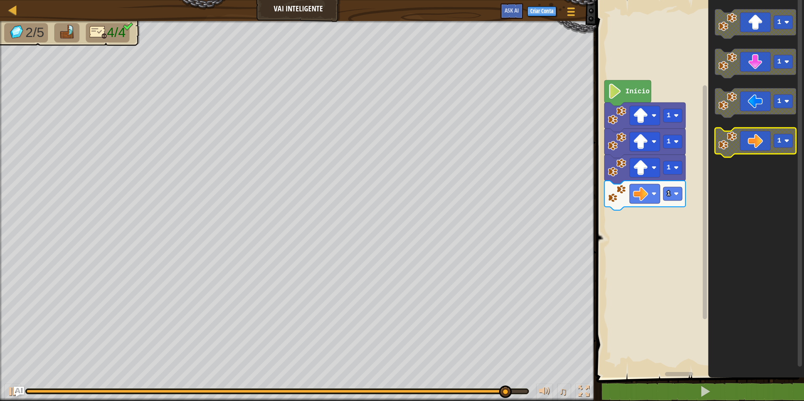
click at [734, 151] on icon "Espaço de trabalho do Blockly" at bounding box center [755, 142] width 81 height 29
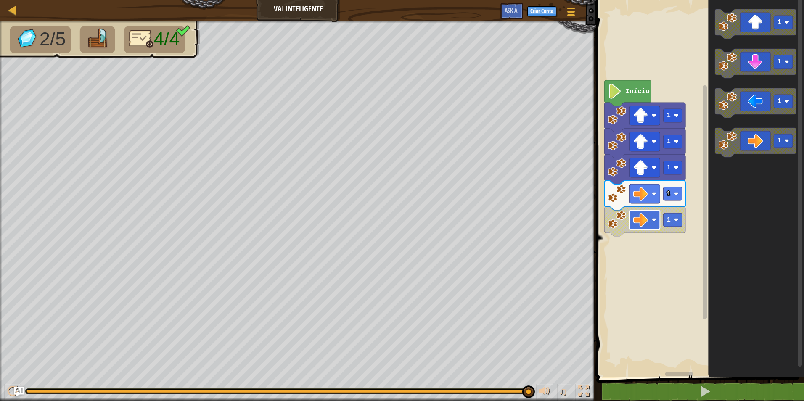
click at [635, 219] on image "Espaço de trabalho do Blockly" at bounding box center [640, 219] width 15 height 15
click at [735, 173] on icon "1 1 1 1" at bounding box center [756, 187] width 96 height 382
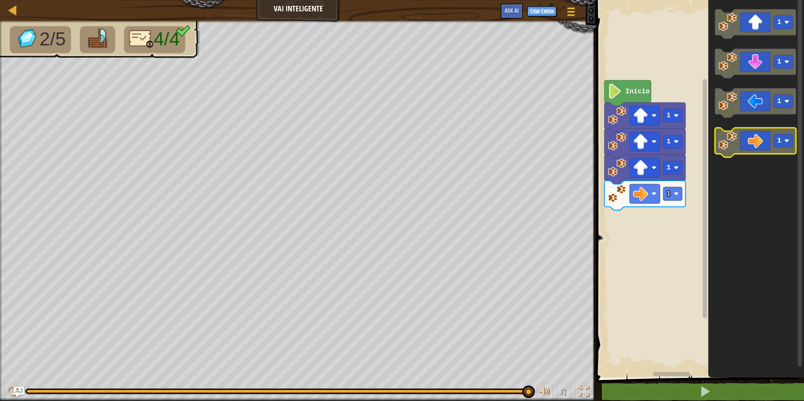
click at [739, 147] on icon "Espaço de trabalho do Blockly" at bounding box center [755, 142] width 81 height 29
click at [737, 145] on g "1 1 1 1" at bounding box center [755, 83] width 81 height 148
click at [743, 108] on icon "Espaço de trabalho do Blockly" at bounding box center [755, 102] width 81 height 29
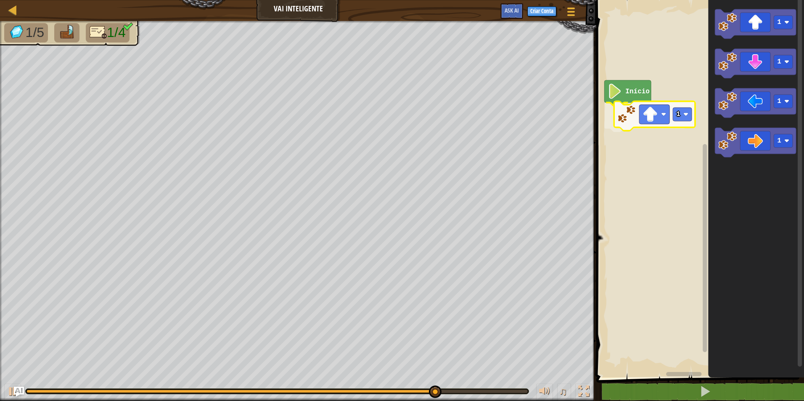
click at [655, 124] on div "Início 1 1 1 1 1 1" at bounding box center [699, 187] width 210 height 382
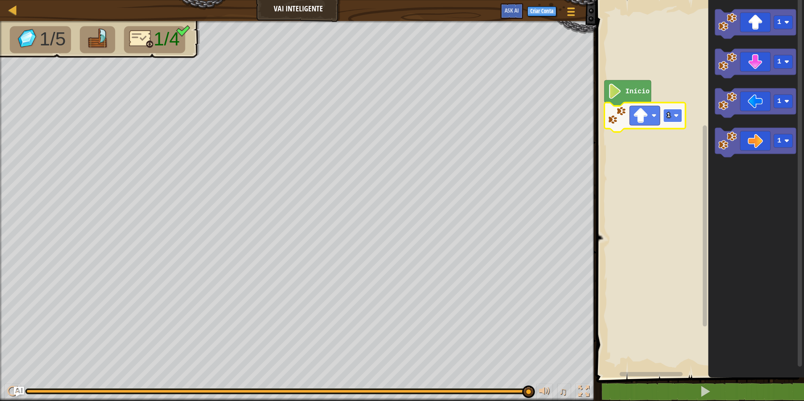
click at [666, 112] on rect "Espaço de trabalho do Blockly" at bounding box center [672, 115] width 19 height 13
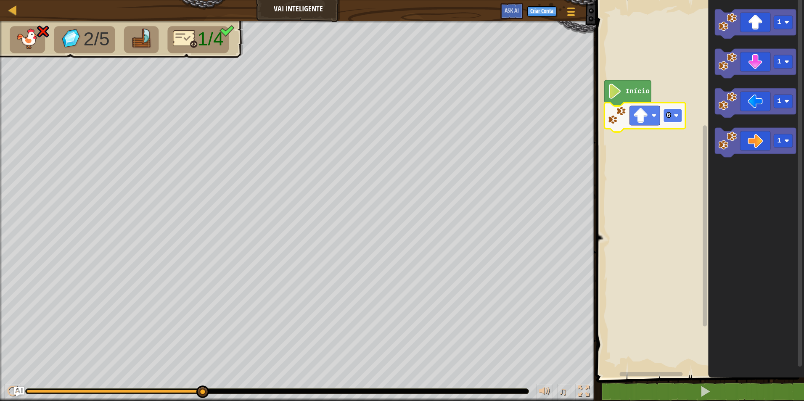
click at [672, 122] on rect "Espaço de trabalho do Blockly" at bounding box center [672, 115] width 19 height 13
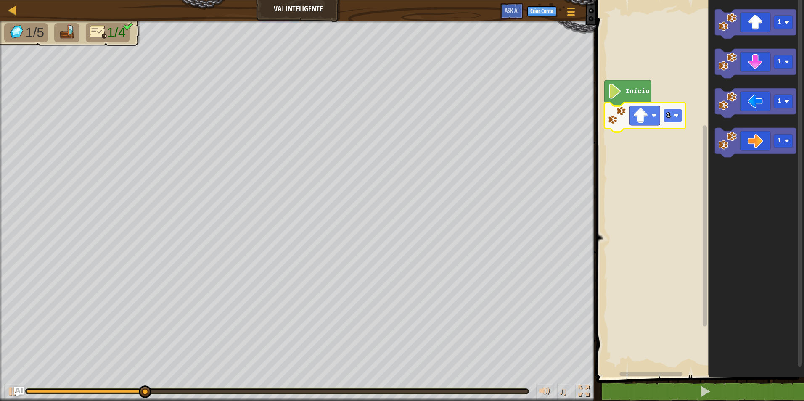
click at [677, 118] on image "Espaço de trabalho do Blockly" at bounding box center [676, 115] width 5 height 5
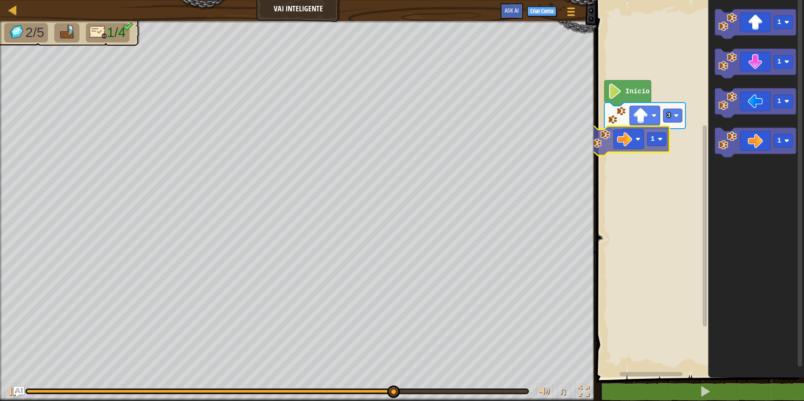
click at [608, 141] on div "Início 3 1 1 1 1 1 1" at bounding box center [699, 187] width 210 height 382
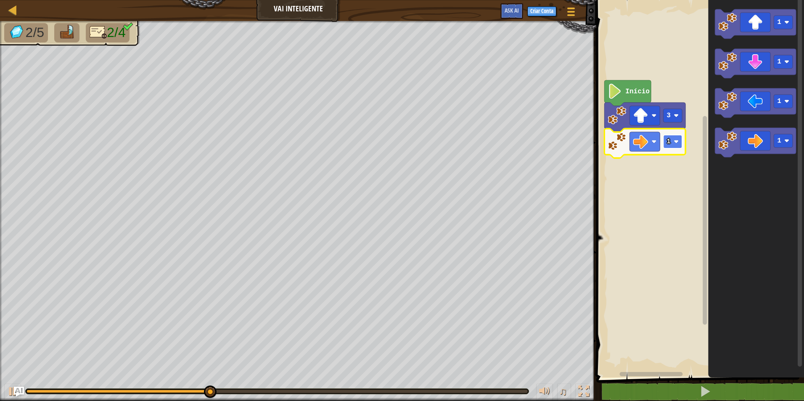
click at [665, 142] on rect "Espaço de trabalho do Blockly" at bounding box center [672, 141] width 19 height 13
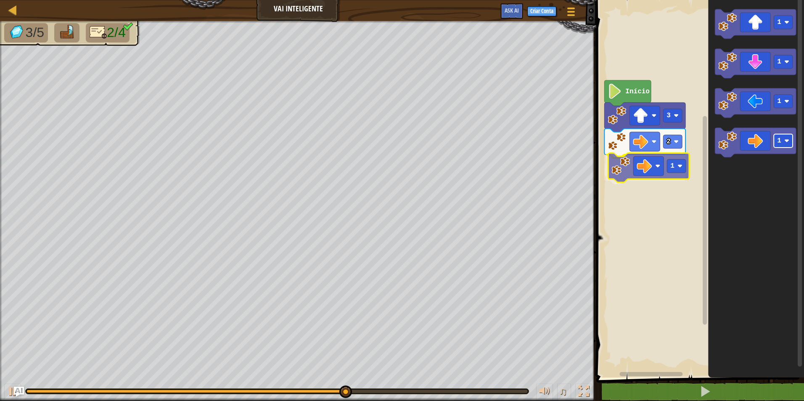
click at [685, 169] on div "Início 3 2 1 1 1 1 1 1" at bounding box center [699, 187] width 210 height 382
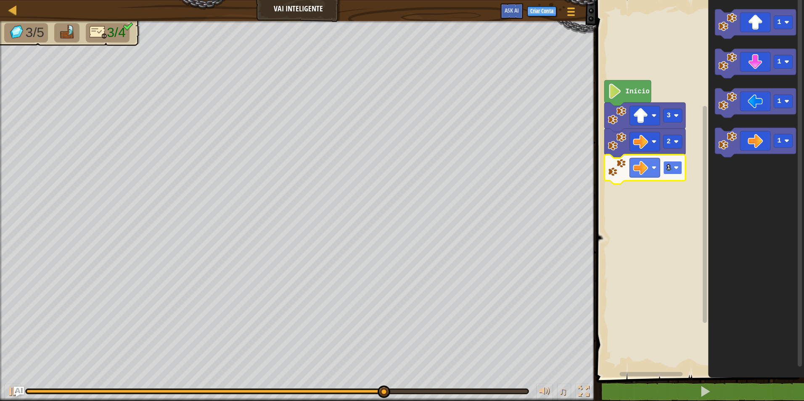
click at [672, 165] on rect "Espaço de trabalho do Blockly" at bounding box center [672, 167] width 19 height 13
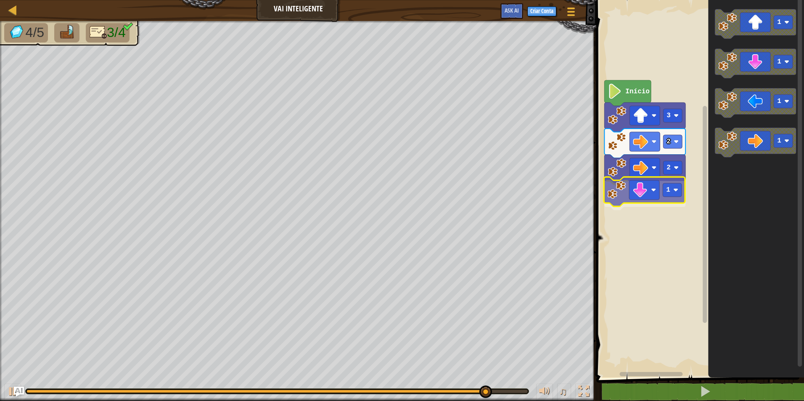
click at [632, 204] on div "Início 3 2 2 1 1 1 1 1 1" at bounding box center [699, 187] width 210 height 382
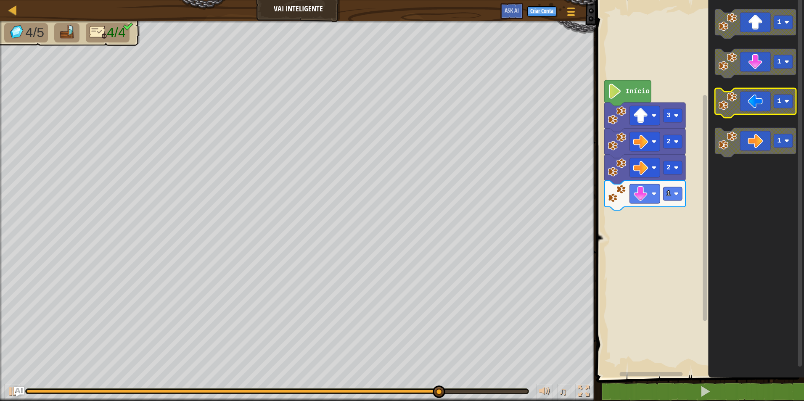
click at [740, 98] on g "1 1 1 1" at bounding box center [755, 83] width 81 height 148
click at [738, 78] on g "1 1 1 1" at bounding box center [755, 83] width 81 height 148
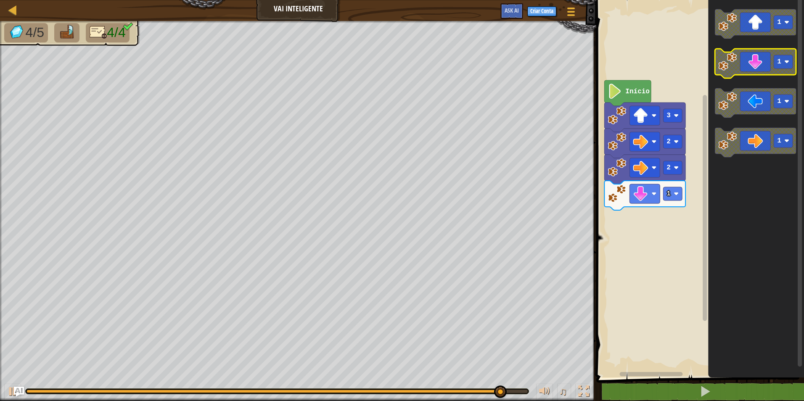
click at [740, 61] on icon "Espaço de trabalho do Blockly" at bounding box center [755, 63] width 81 height 29
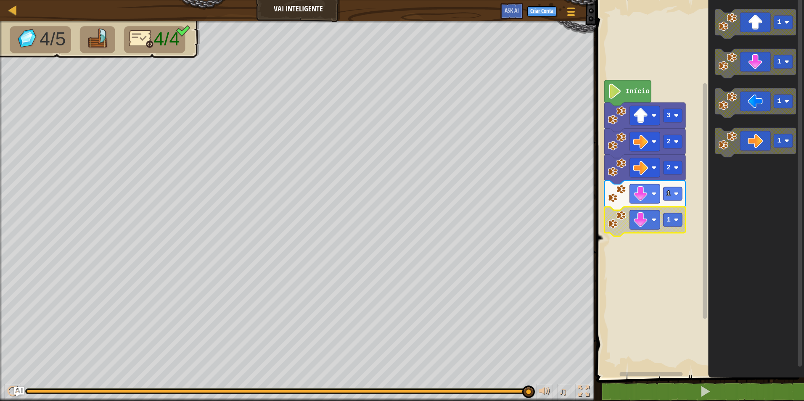
click at [671, 217] on rect "Espaço de trabalho do Blockly" at bounding box center [672, 219] width 19 height 13
click at [668, 225] on rect "Espaço de trabalho do Blockly" at bounding box center [672, 219] width 19 height 13
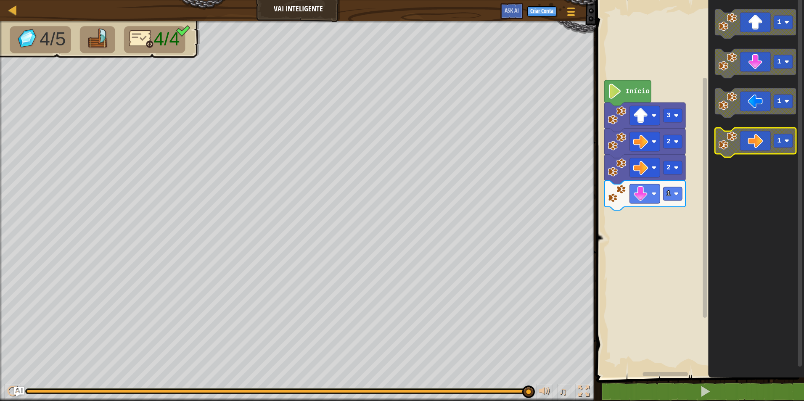
click at [758, 138] on icon "Espaço de trabalho do Blockly" at bounding box center [755, 142] width 81 height 29
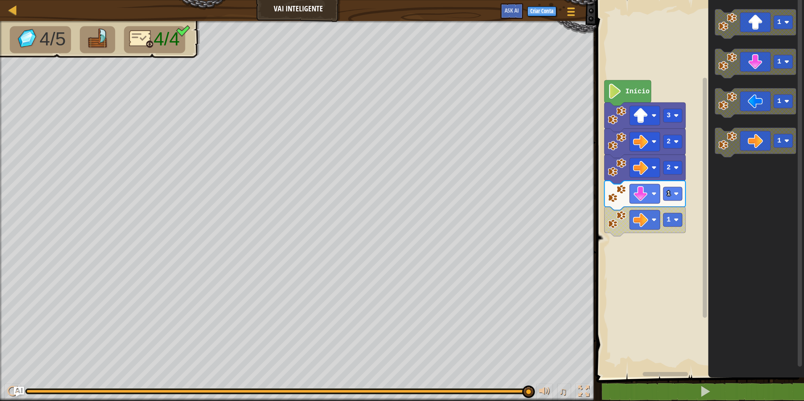
click at [707, 230] on div "Início 3 2 2 1 1 1 1 1 1" at bounding box center [699, 187] width 210 height 382
click at [669, 221] on text "1" at bounding box center [669, 220] width 4 height 8
click at [671, 198] on rect "Espaço de trabalho do Blockly" at bounding box center [672, 193] width 19 height 13
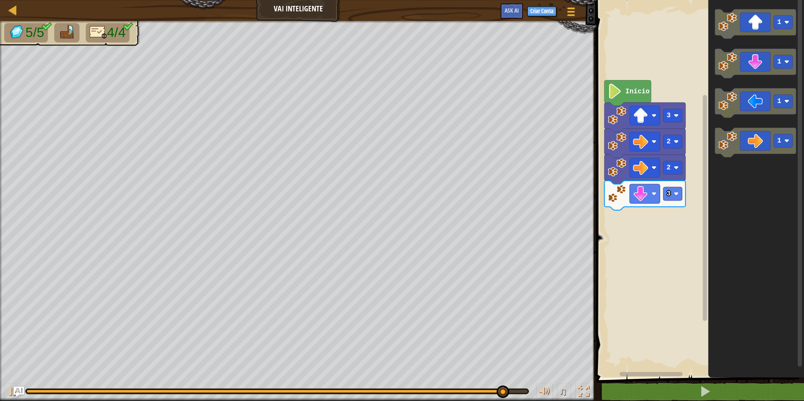
click at [724, 158] on icon "1 1 1 1" at bounding box center [756, 187] width 96 height 382
click at [728, 111] on icon "Espaço de trabalho do Blockly" at bounding box center [755, 102] width 81 height 29
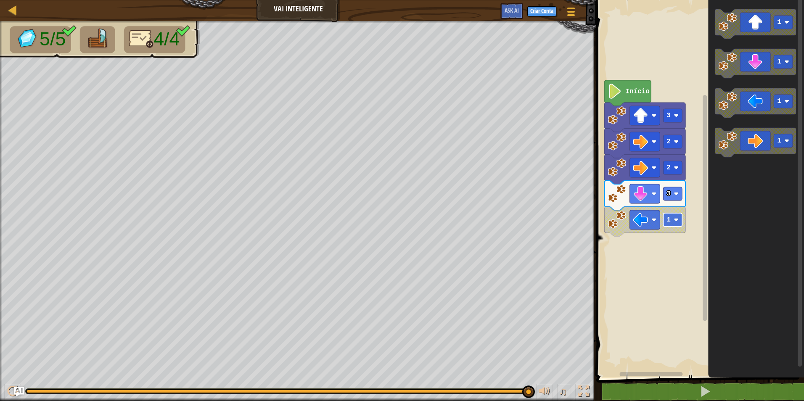
click at [672, 223] on rect "Espaço de trabalho do Blockly" at bounding box center [672, 219] width 19 height 13
click at [742, 156] on g "1 1 1 1" at bounding box center [755, 83] width 81 height 148
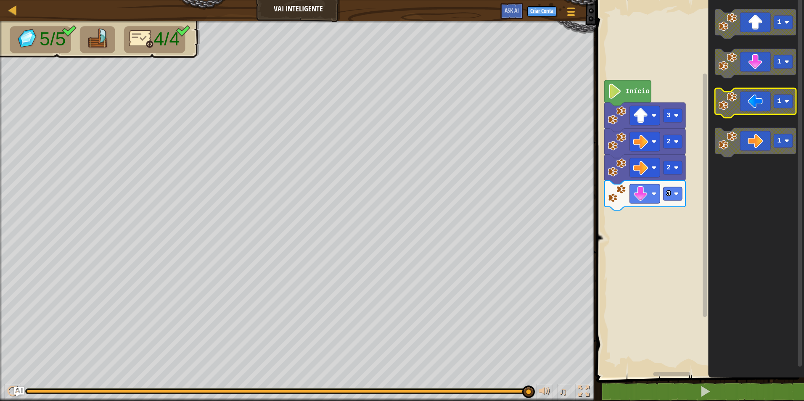
click at [746, 105] on icon "Espaço de trabalho do Blockly" at bounding box center [755, 102] width 81 height 29
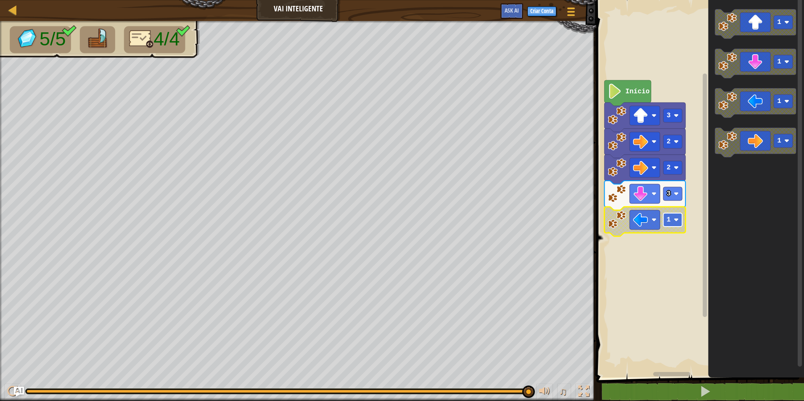
click at [679, 221] on image "Espaço de trabalho do Blockly" at bounding box center [676, 220] width 5 height 5
click at [674, 226] on rect "Espaço de trabalho do Blockly" at bounding box center [672, 219] width 19 height 13
click at [640, 222] on image "Espaço de trabalho do Blockly" at bounding box center [640, 219] width 15 height 15
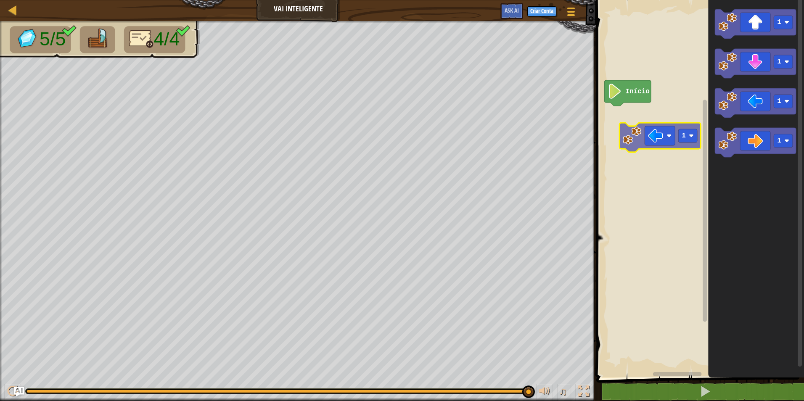
click at [655, 143] on div "Início 1 1 1 1 1" at bounding box center [699, 187] width 210 height 382
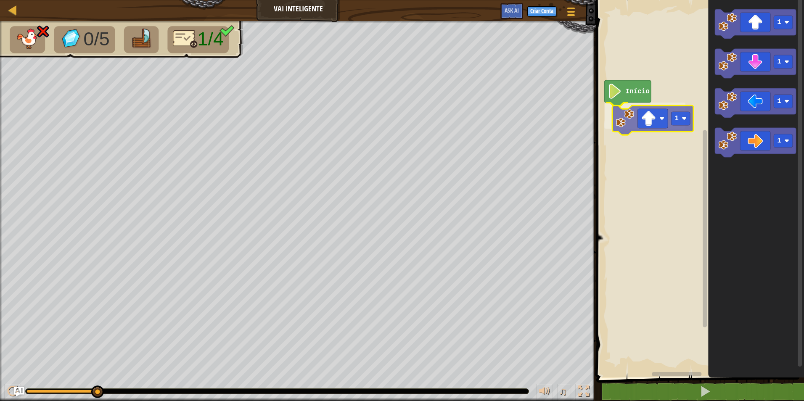
click at [654, 121] on div "Início 1 1 1 1 1 1" at bounding box center [699, 187] width 210 height 382
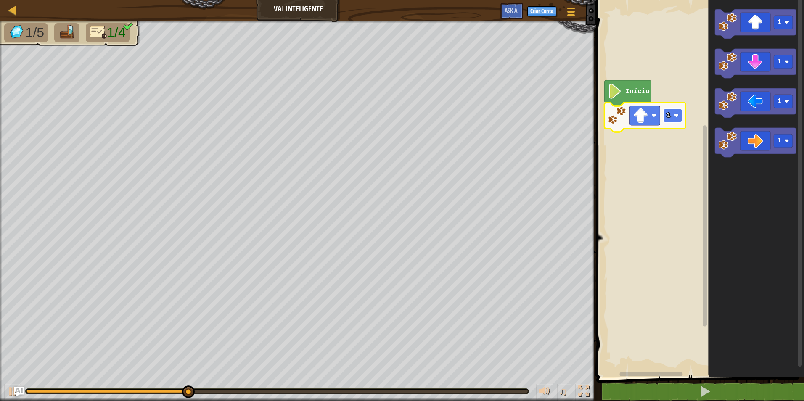
click at [671, 121] on rect "Espaço de trabalho do Blockly" at bounding box center [672, 115] width 19 height 13
click at [675, 117] on image "Espaço de trabalho do Blockly" at bounding box center [676, 115] width 5 height 5
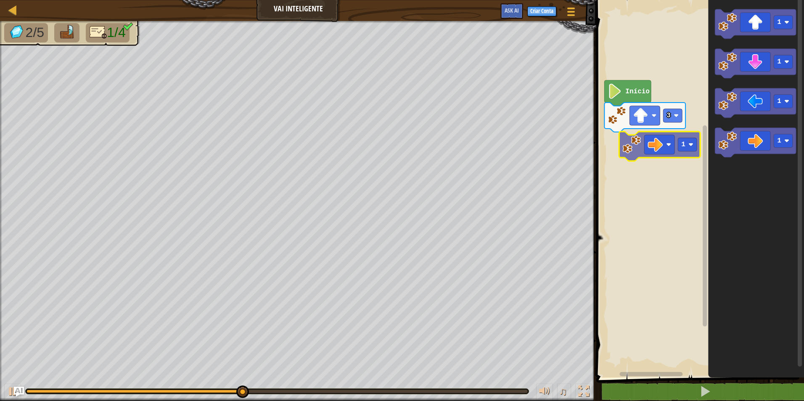
click at [616, 136] on div "Início 3 1 1 1 1 1" at bounding box center [699, 187] width 210 height 382
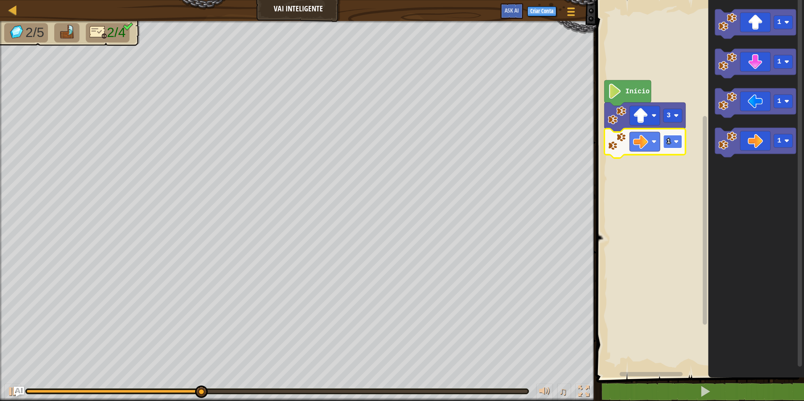
click at [666, 141] on rect "Espaço de trabalho do Blockly" at bounding box center [672, 141] width 19 height 13
click at [670, 149] on icon "Espaço de trabalho do Blockly" at bounding box center [645, 143] width 81 height 29
click at [675, 142] on image "Espaço de trabalho do Blockly" at bounding box center [676, 141] width 5 height 5
click at [675, 146] on rect "Espaço de trabalho do Blockly" at bounding box center [672, 141] width 19 height 13
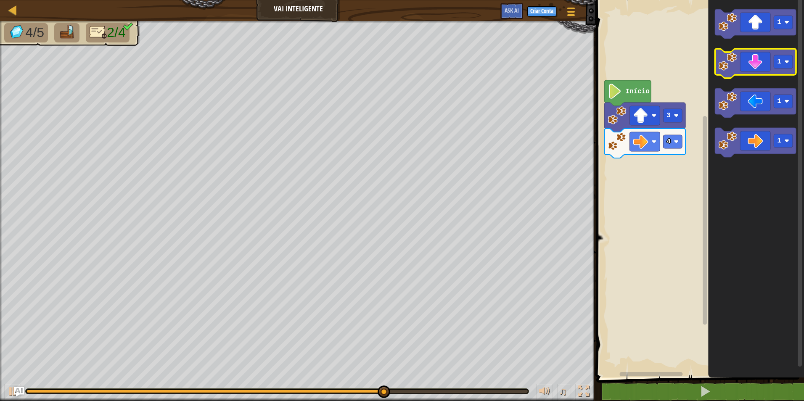
click at [747, 63] on icon "Espaço de trabalho do Blockly" at bounding box center [755, 63] width 81 height 29
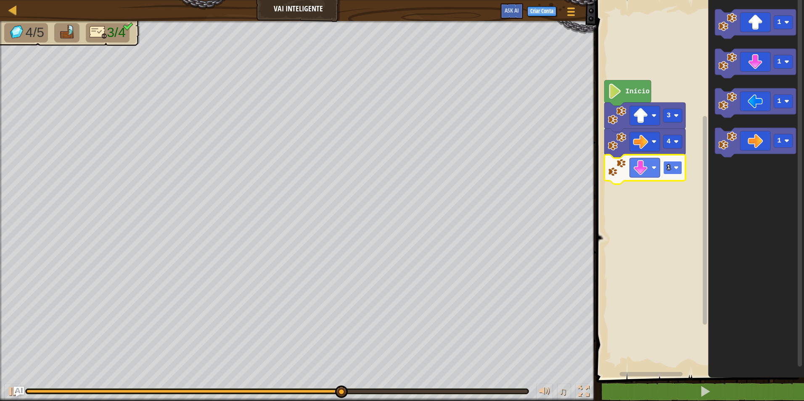
click at [671, 170] on rect "Espaço de trabalho do Blockly" at bounding box center [672, 167] width 19 height 13
click at [665, 183] on rect "Espaço de trabalho do Blockly" at bounding box center [699, 187] width 210 height 382
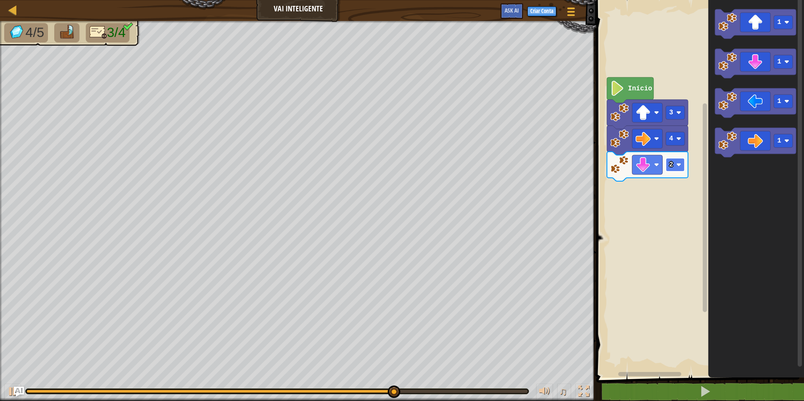
click at [676, 166] on rect "Espaço de trabalho do Blockly" at bounding box center [675, 164] width 19 height 13
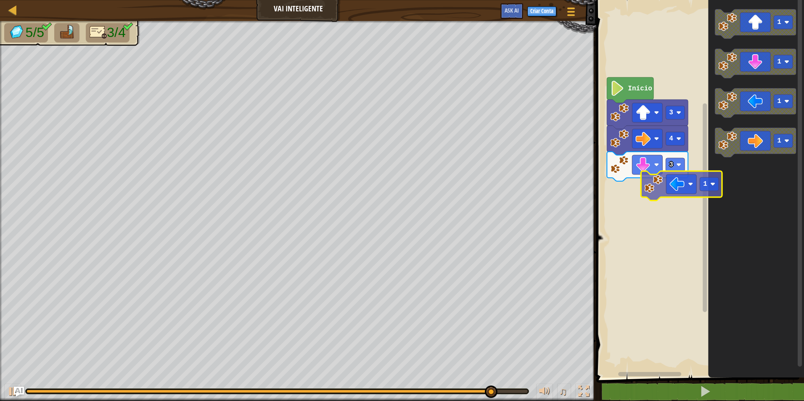
click at [667, 196] on div "Início 3 4 3 1 1 1 1 1" at bounding box center [699, 187] width 210 height 382
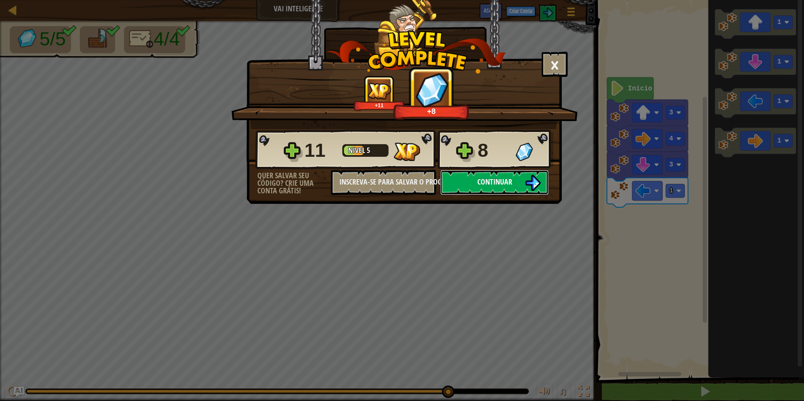
click at [520, 180] on button "Continuar" at bounding box center [494, 182] width 109 height 25
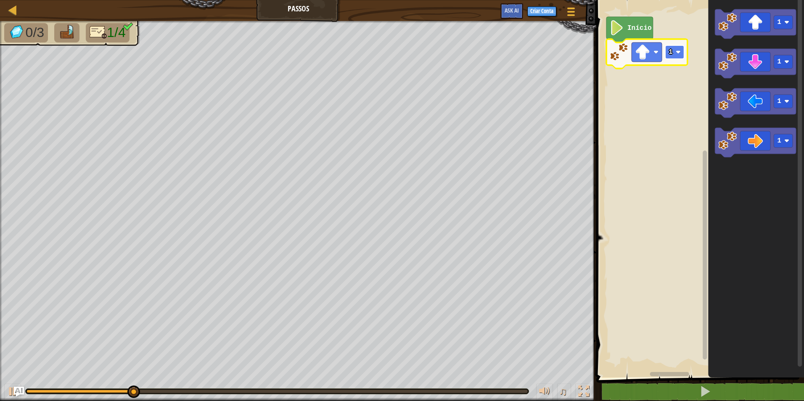
click at [675, 47] on rect "Espaço de trabalho do Blockly" at bounding box center [675, 51] width 19 height 13
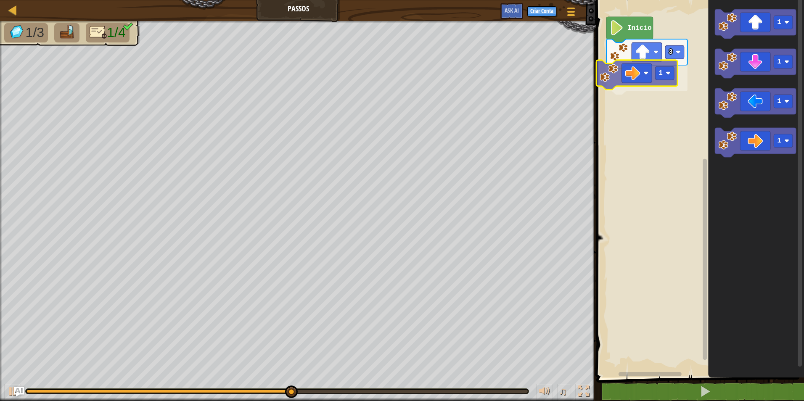
click at [627, 64] on div "Início 3 1 1 1 1 1 1" at bounding box center [699, 187] width 210 height 382
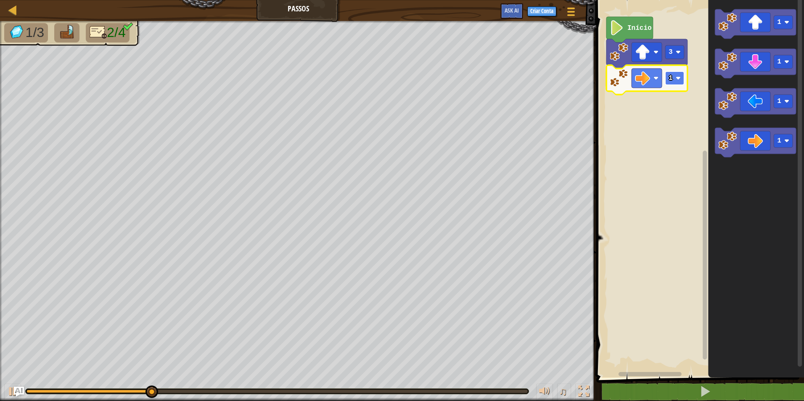
click at [669, 74] on rect "Espaço de trabalho do Blockly" at bounding box center [675, 78] width 19 height 13
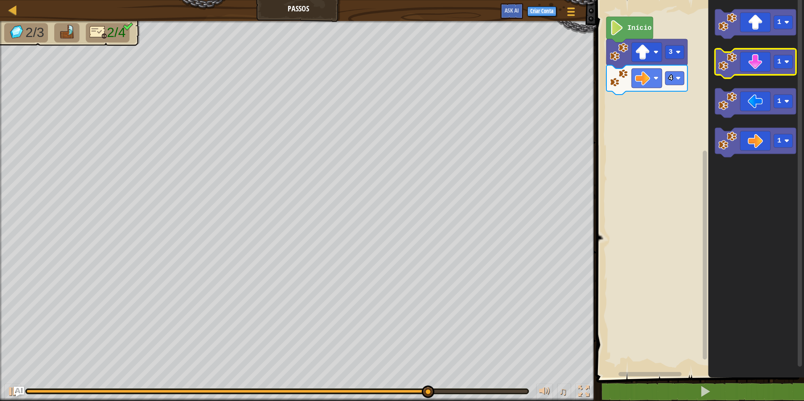
click at [736, 68] on image "Espaço de trabalho do Blockly" at bounding box center [728, 62] width 19 height 19
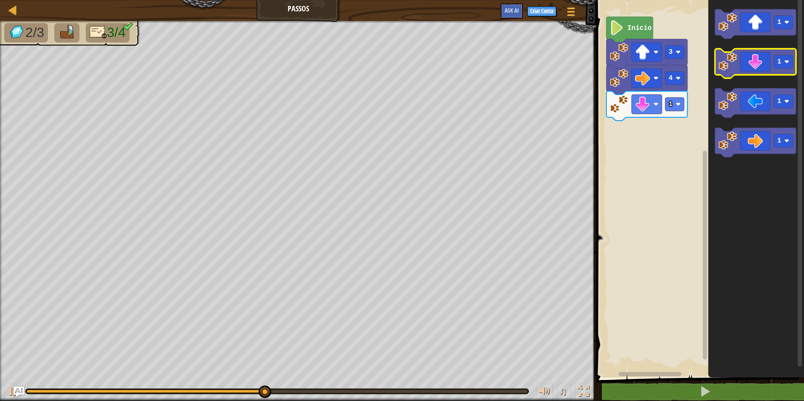
click at [739, 62] on icon "Espaço de trabalho do Blockly" at bounding box center [755, 63] width 81 height 29
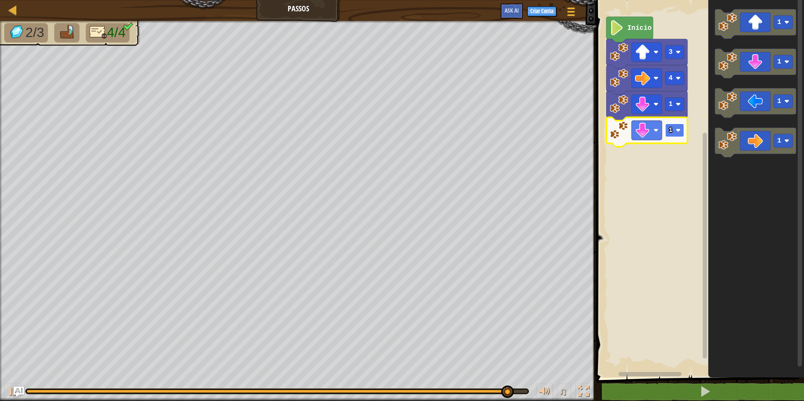
click at [675, 128] on rect "Espaço de trabalho do Blockly" at bounding box center [675, 130] width 19 height 13
click at [682, 161] on div "Início 3 4 1 2 1 1 1 1" at bounding box center [699, 187] width 210 height 382
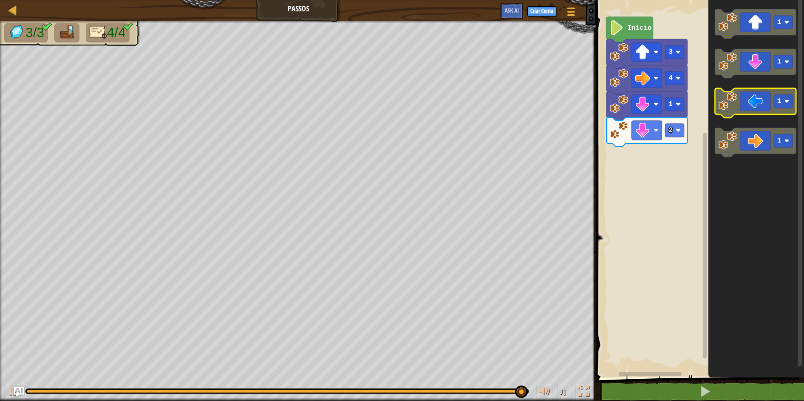
click at [742, 103] on icon "Espaço de trabalho do Blockly" at bounding box center [755, 102] width 81 height 29
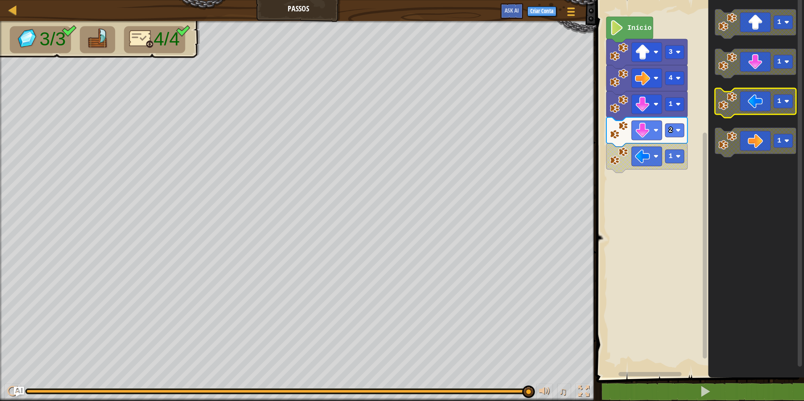
click at [741, 103] on icon "Espaço de trabalho do Blockly" at bounding box center [755, 102] width 81 height 29
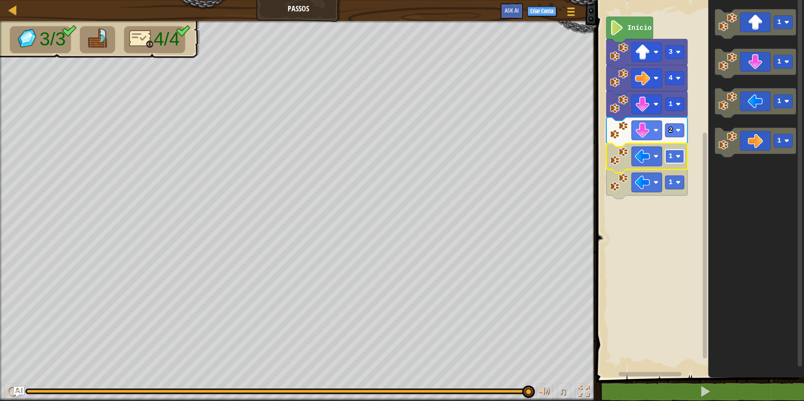
click at [683, 158] on rect "Espaço de trabalho do Blockly" at bounding box center [675, 156] width 19 height 13
